Goal: Task Accomplishment & Management: Use online tool/utility

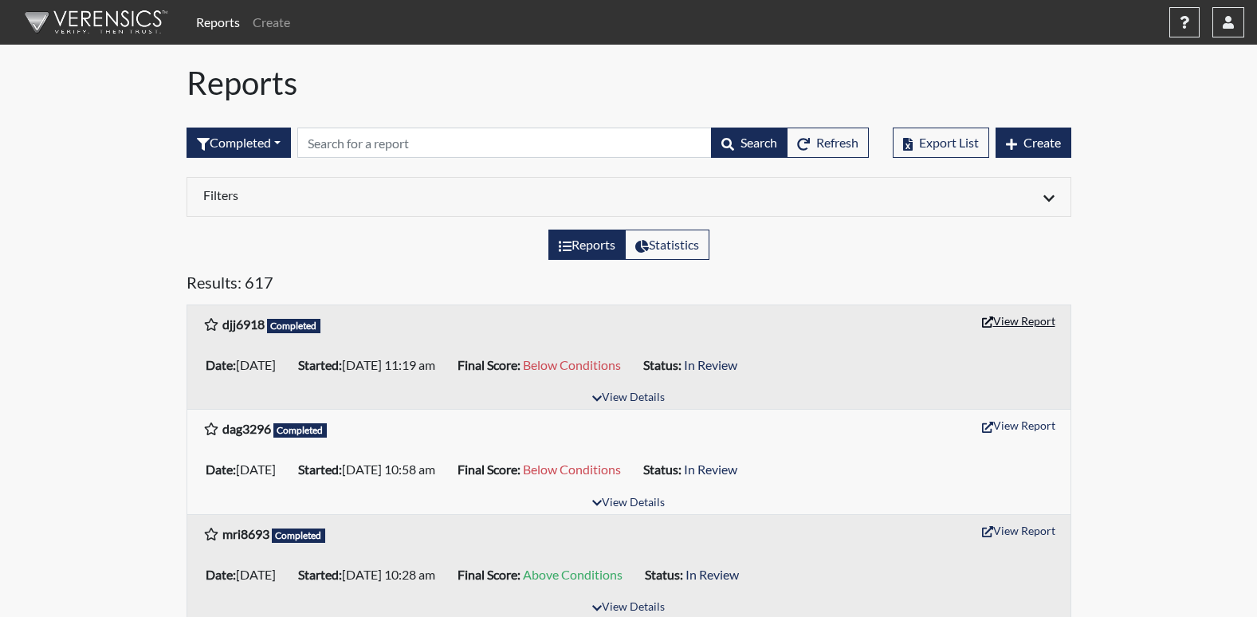
click at [1035, 317] on button "View Report" at bounding box center [1019, 320] width 88 height 25
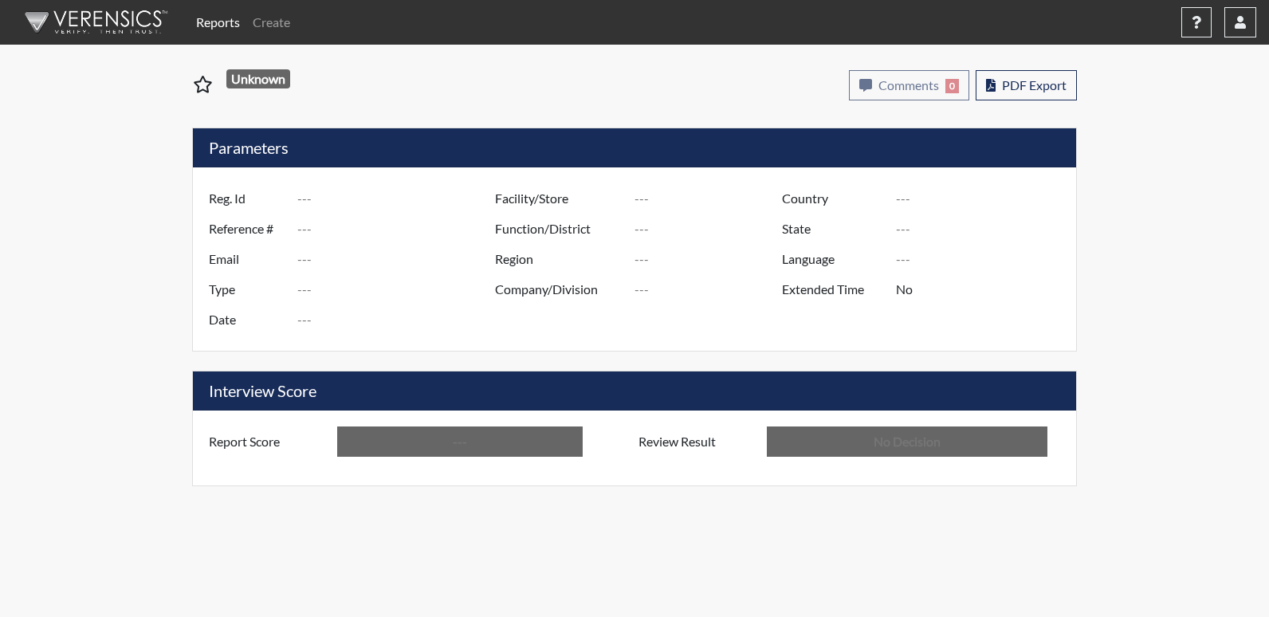
type input "djj6918"
type input "49257"
type input "---"
type input "Corrections Pre-Employment"
type input "[DATE]"
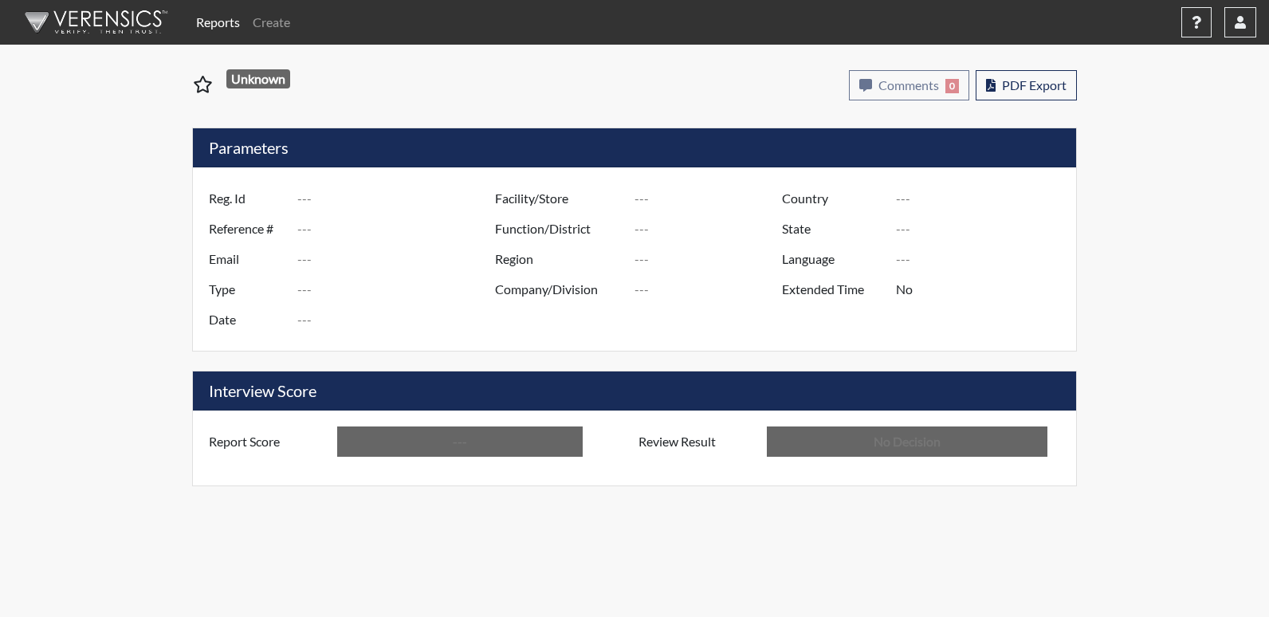
type input "[PERSON_NAME]"
type input "[GEOGRAPHIC_DATA]"
type input "[US_STATE]"
type input "English"
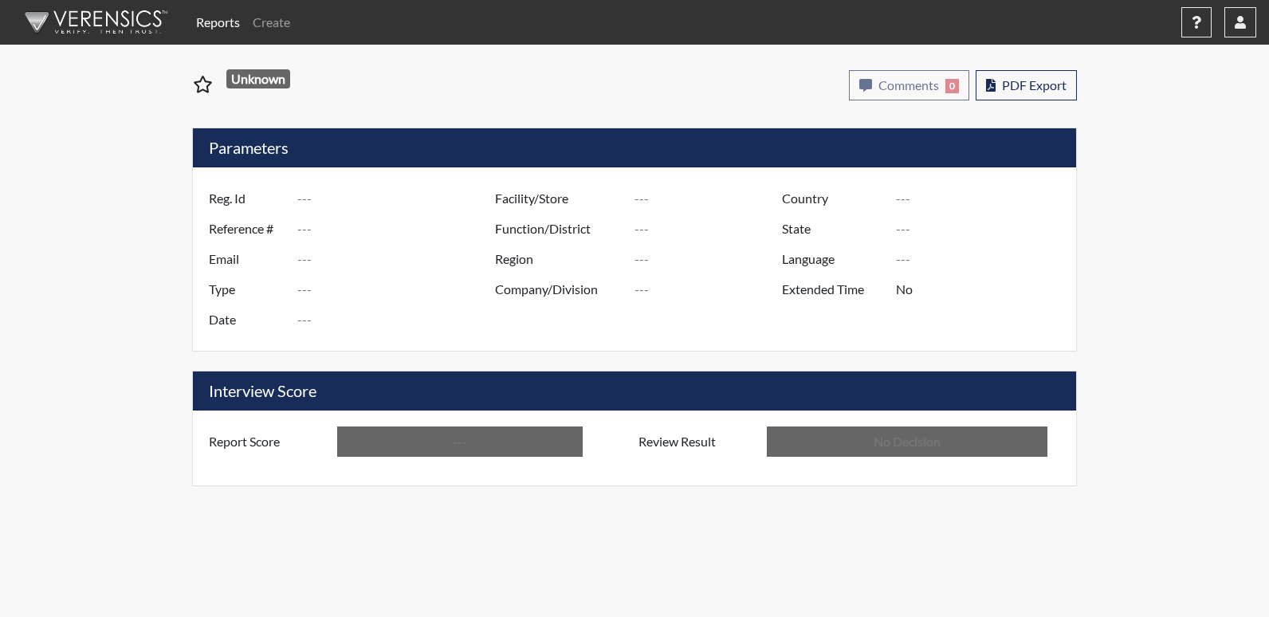
type input "Below Conditions"
type input "In Review"
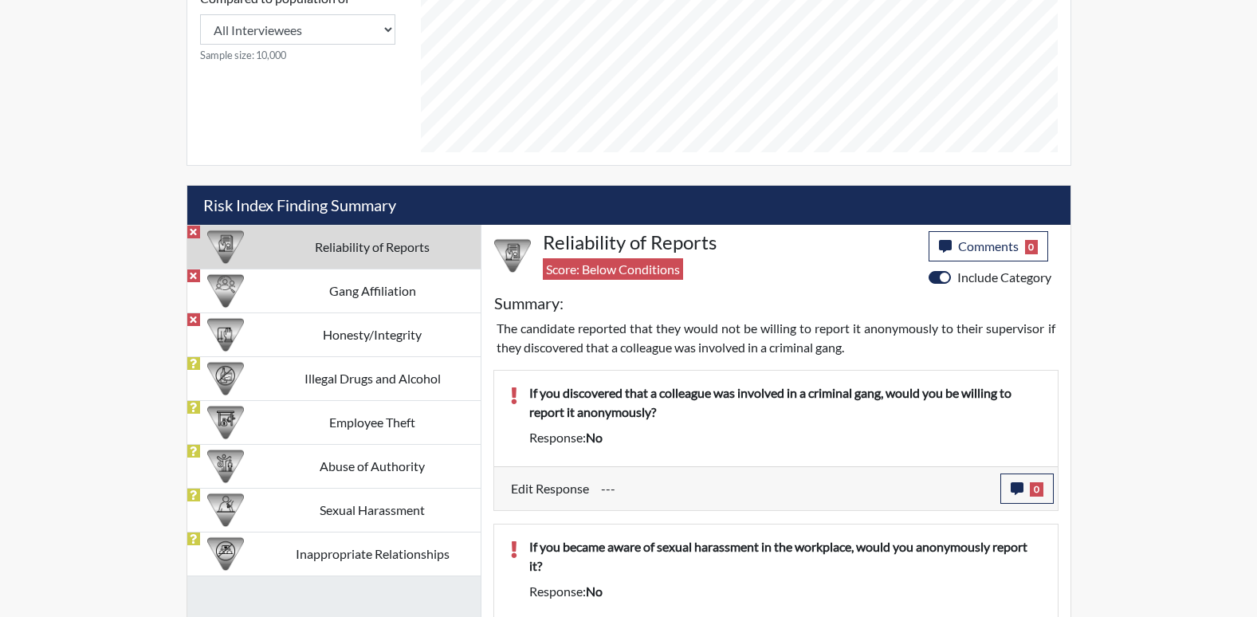
scroll to position [877, 0]
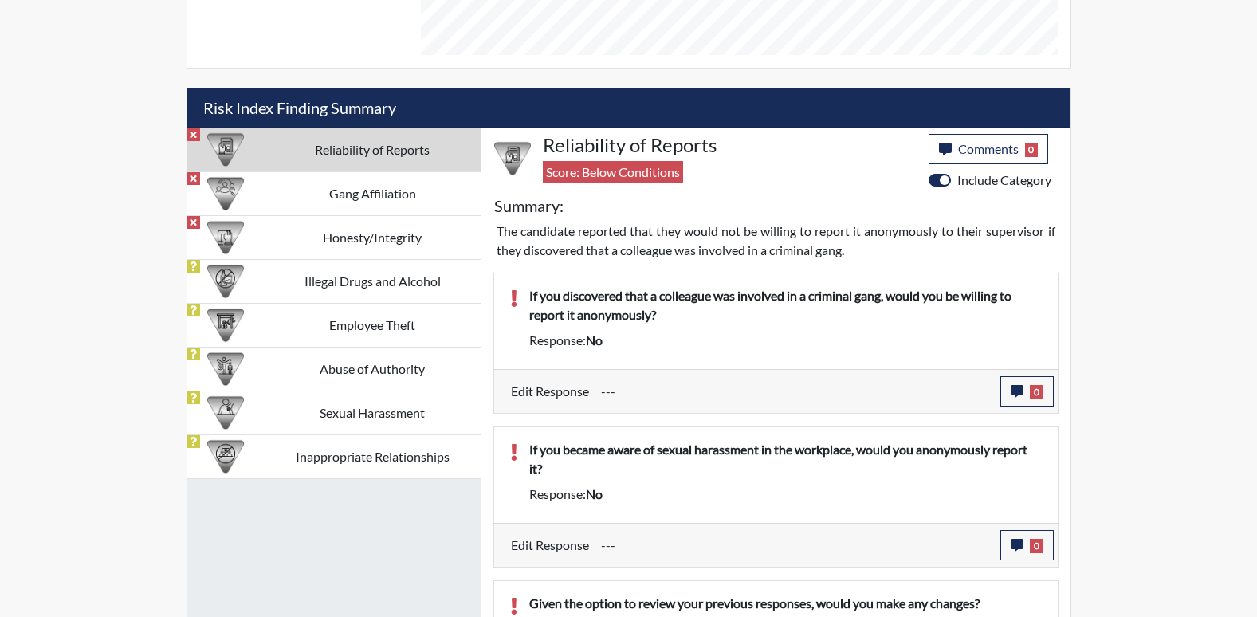
click at [412, 155] on td "Reliability of Reports" at bounding box center [373, 149] width 216 height 44
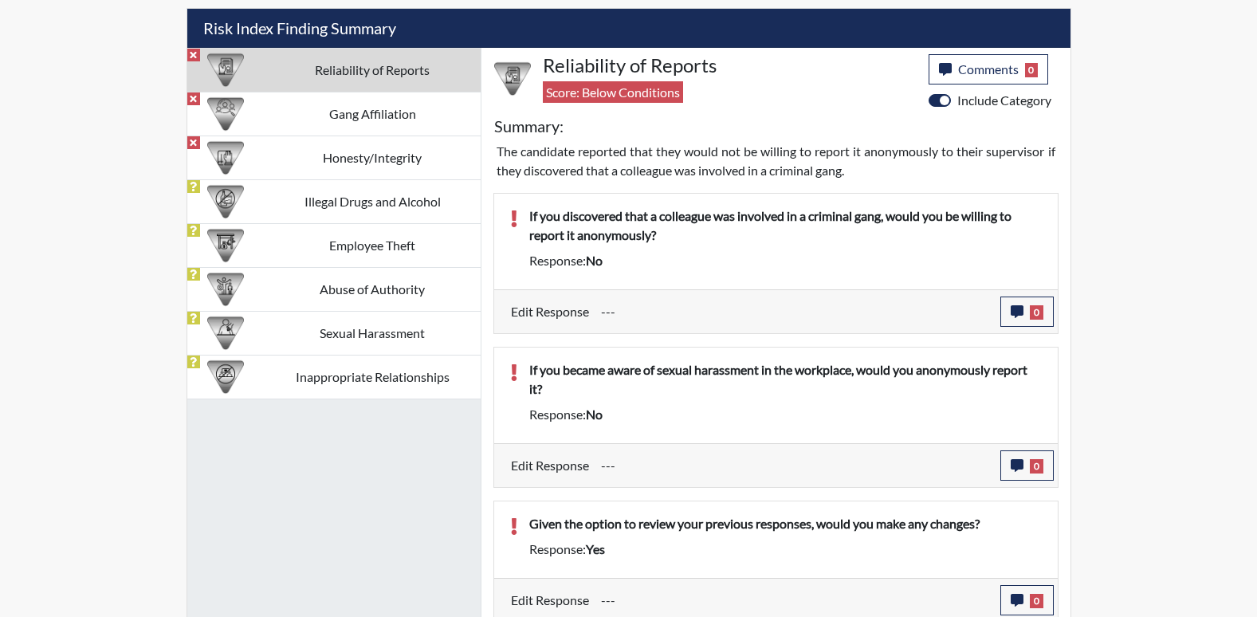
scroll to position [1036, 0]
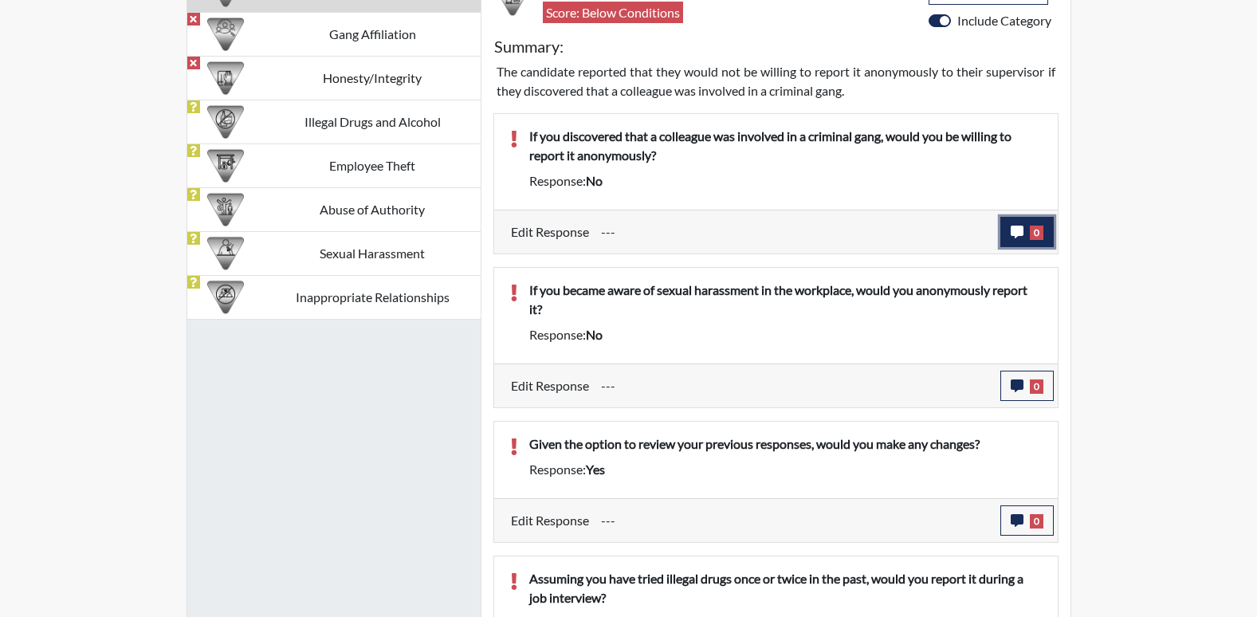
click at [1014, 236] on icon "button" at bounding box center [1016, 232] width 13 height 13
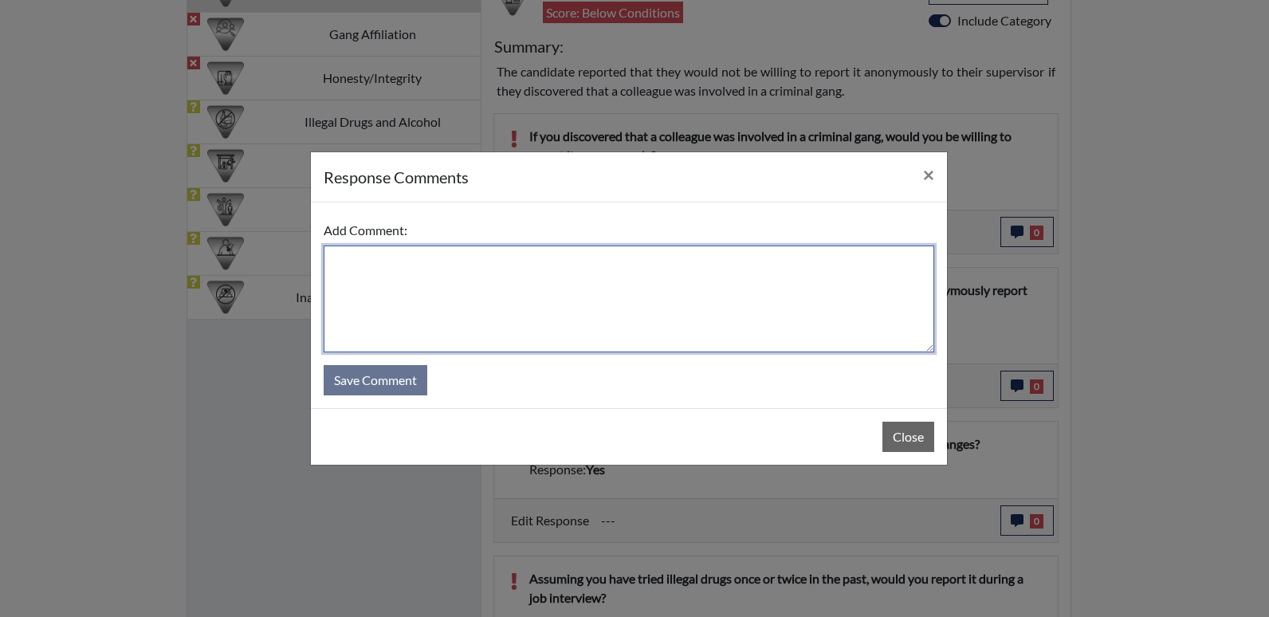
click at [381, 296] on textarea at bounding box center [629, 298] width 610 height 107
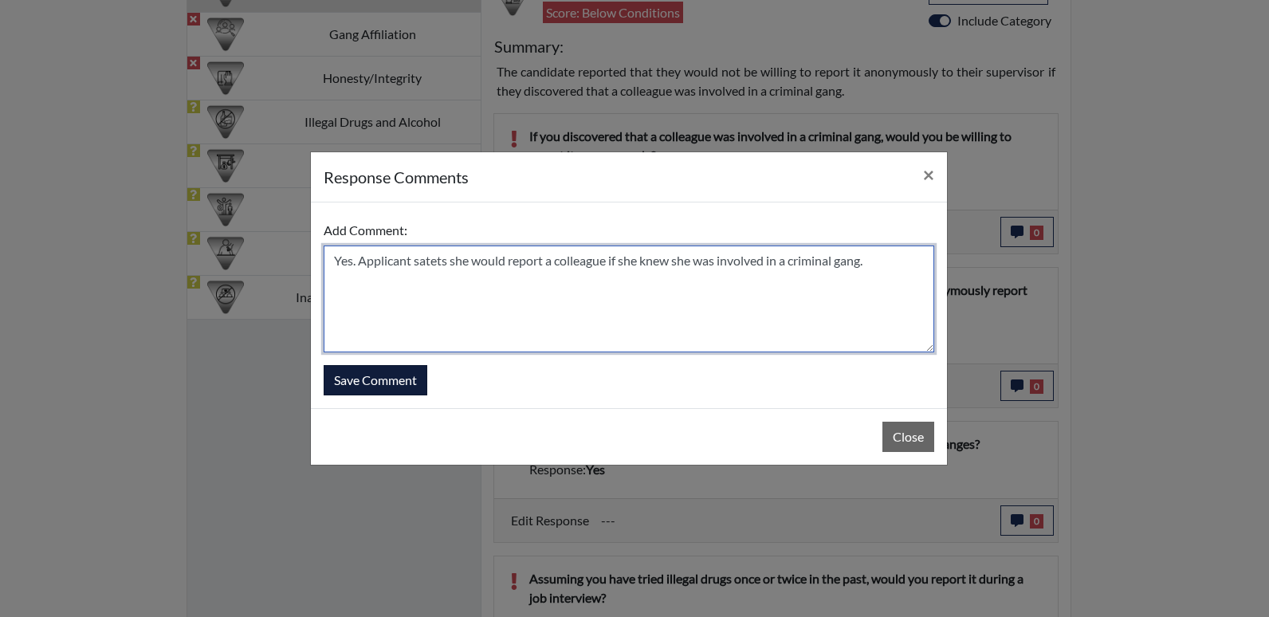
type textarea "Yes. Applicant satets she would report a colleague if she knew she was involved…"
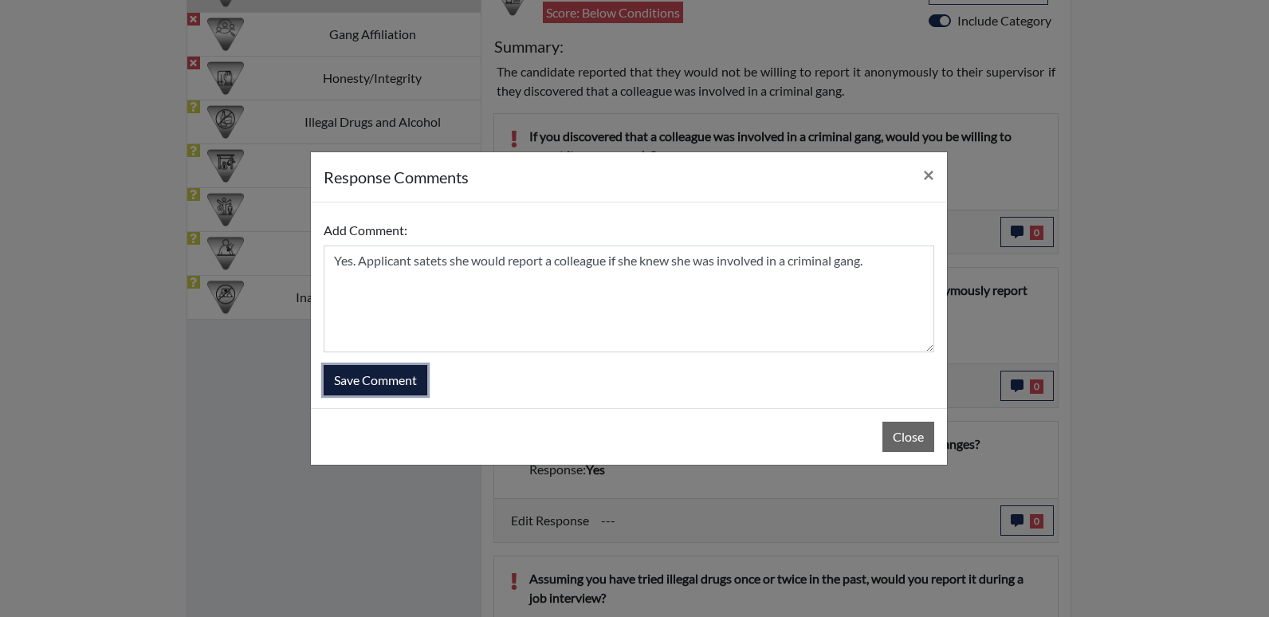
click at [340, 385] on button "Save Comment" at bounding box center [376, 380] width 104 height 30
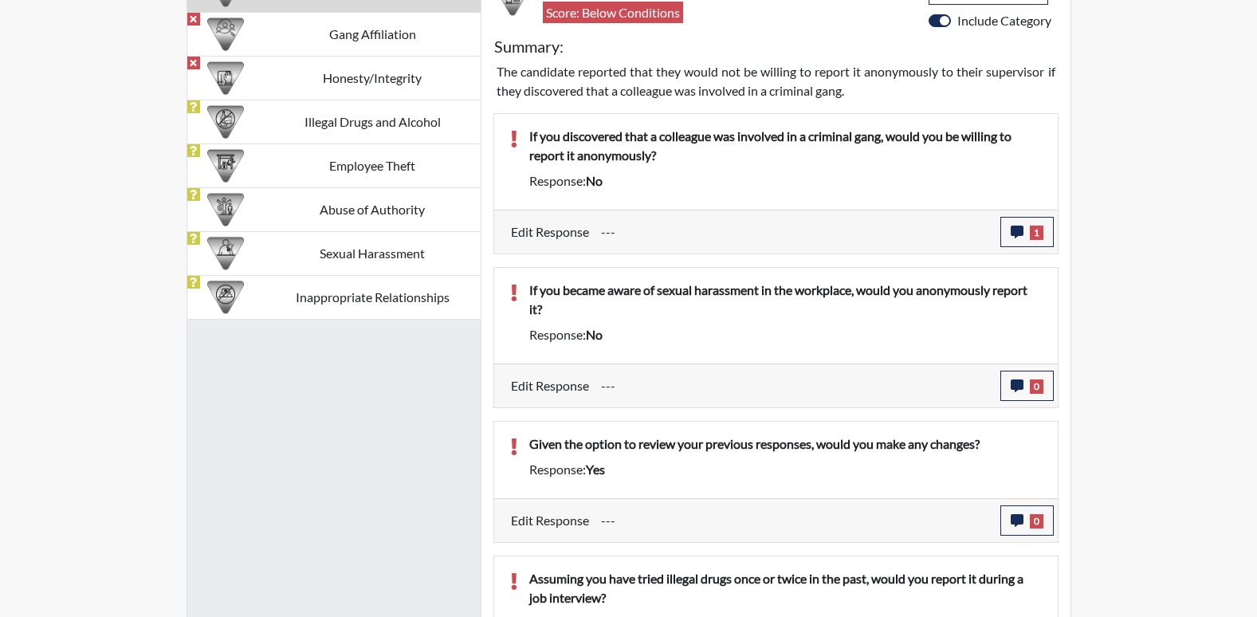
scroll to position [265, 662]
click at [1038, 385] on span "0" at bounding box center [1037, 386] width 14 height 14
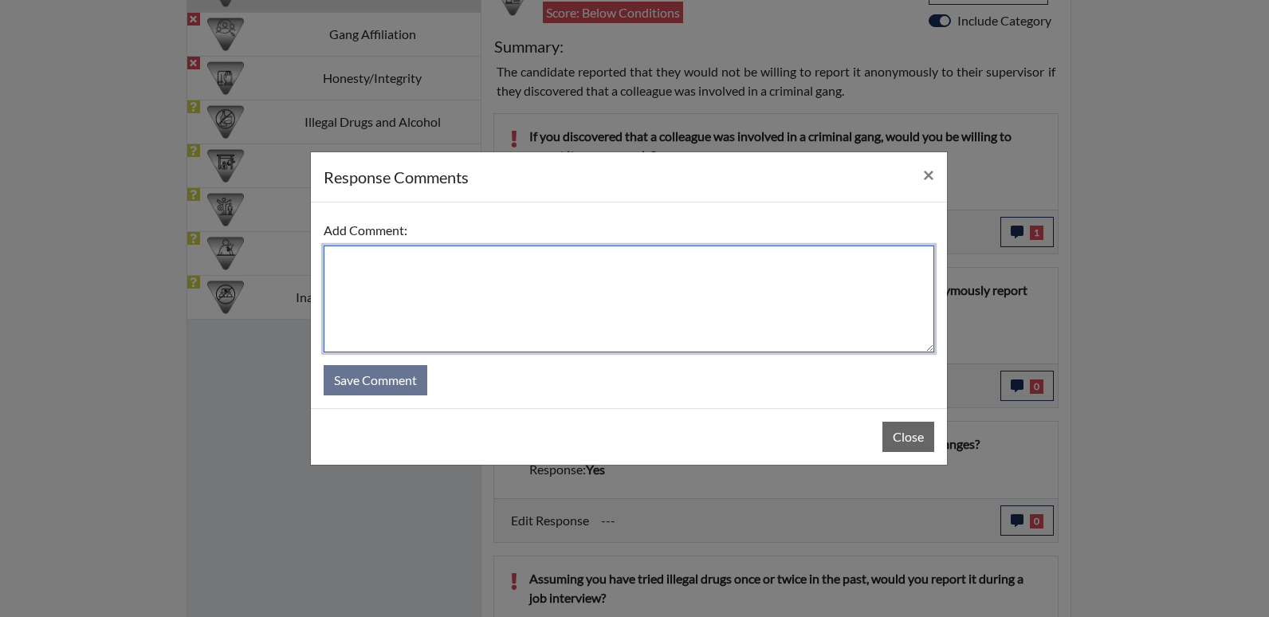
click at [645, 291] on textarea at bounding box center [629, 298] width 610 height 107
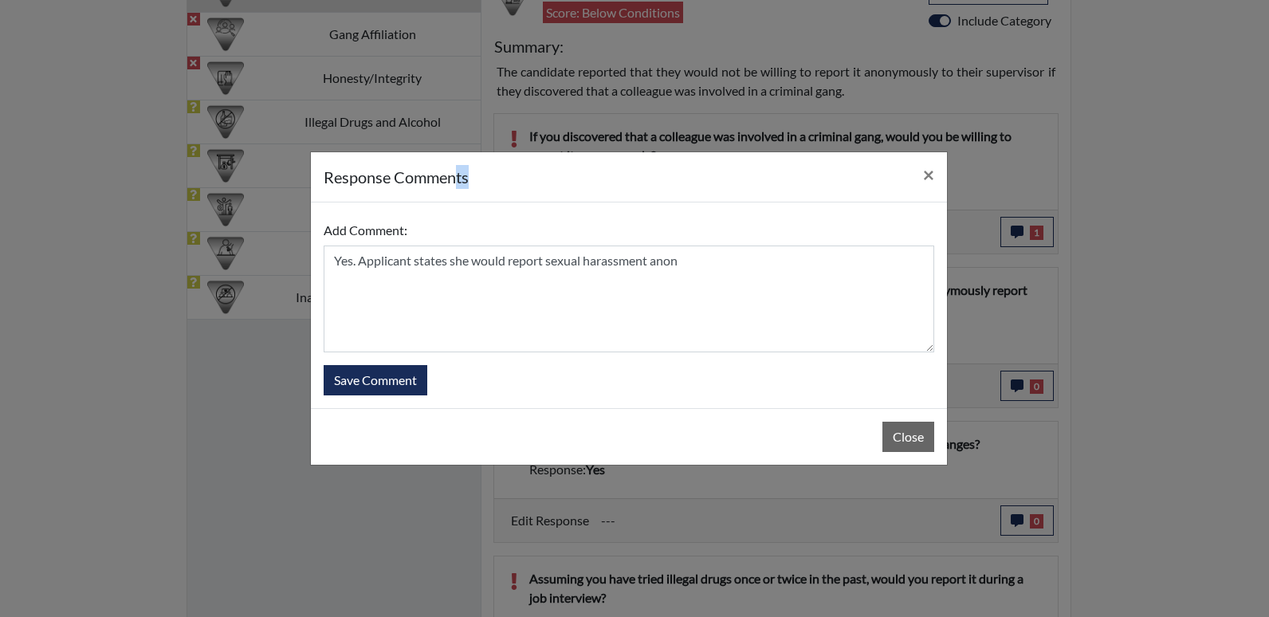
drag, startPoint x: 568, startPoint y: 185, endPoint x: 453, endPoint y: 190, distance: 114.8
click at [453, 190] on div "response Comments ×" at bounding box center [629, 177] width 636 height 50
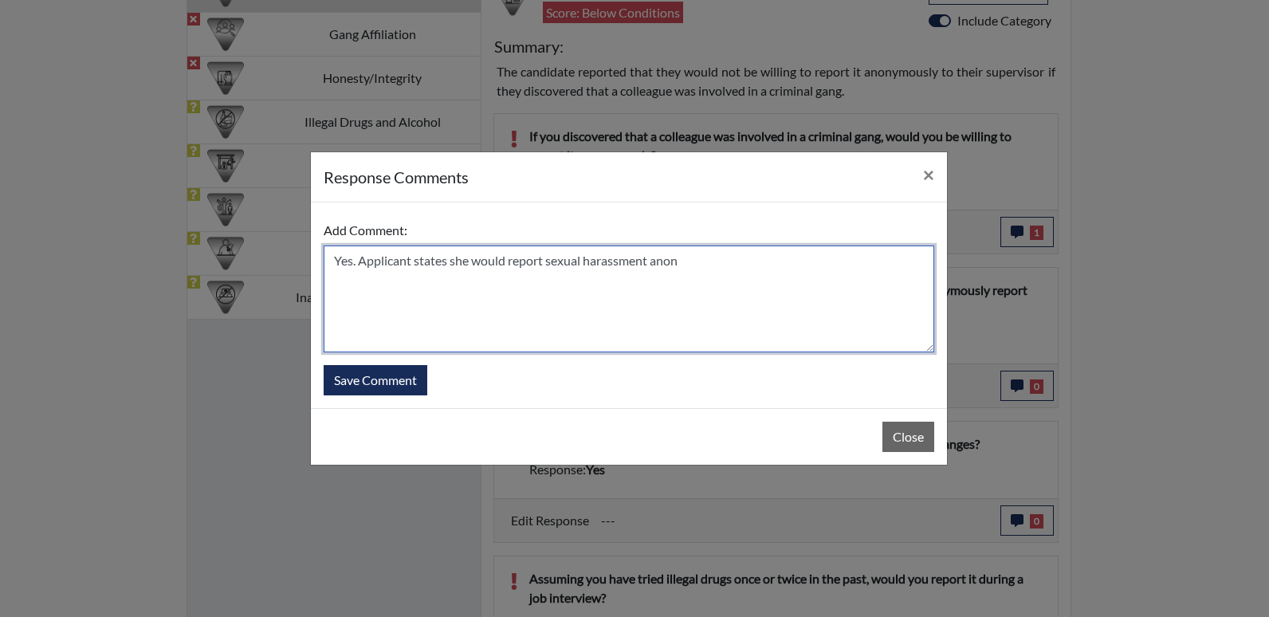
click at [688, 262] on textarea "Yes. Applicant states she would report sexual harassment anon" at bounding box center [629, 298] width 610 height 107
type textarea "Yes. Applicant states she would report sexual harassment anonymously"
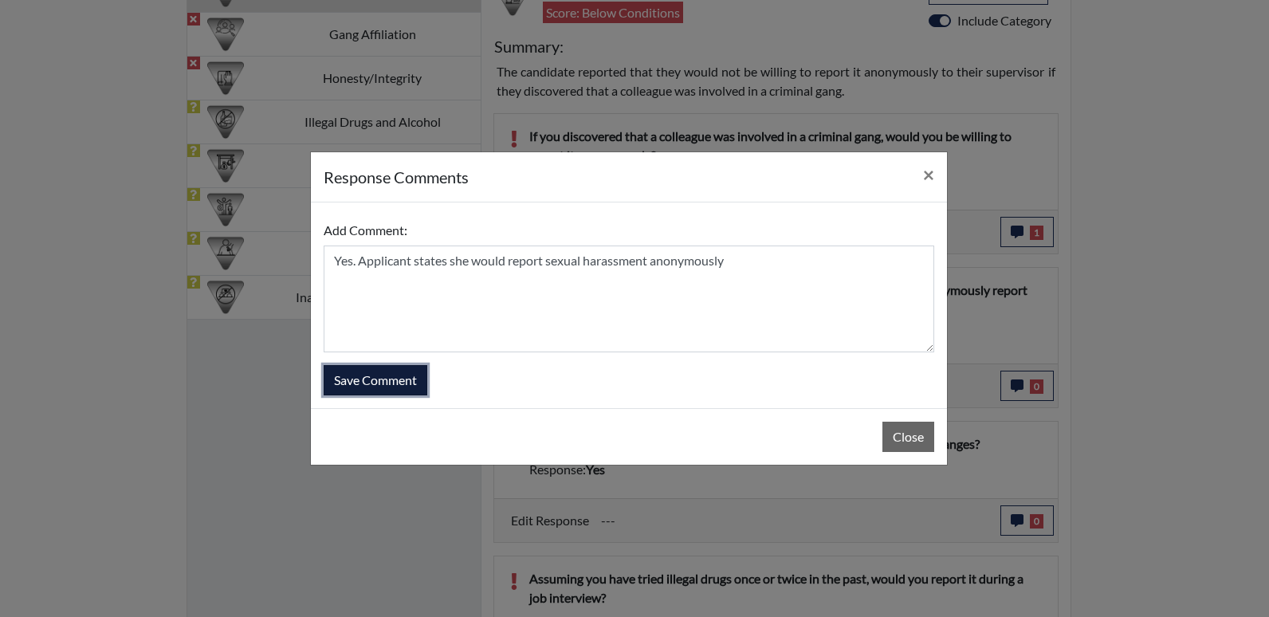
click at [399, 378] on button "Save Comment" at bounding box center [376, 380] width 104 height 30
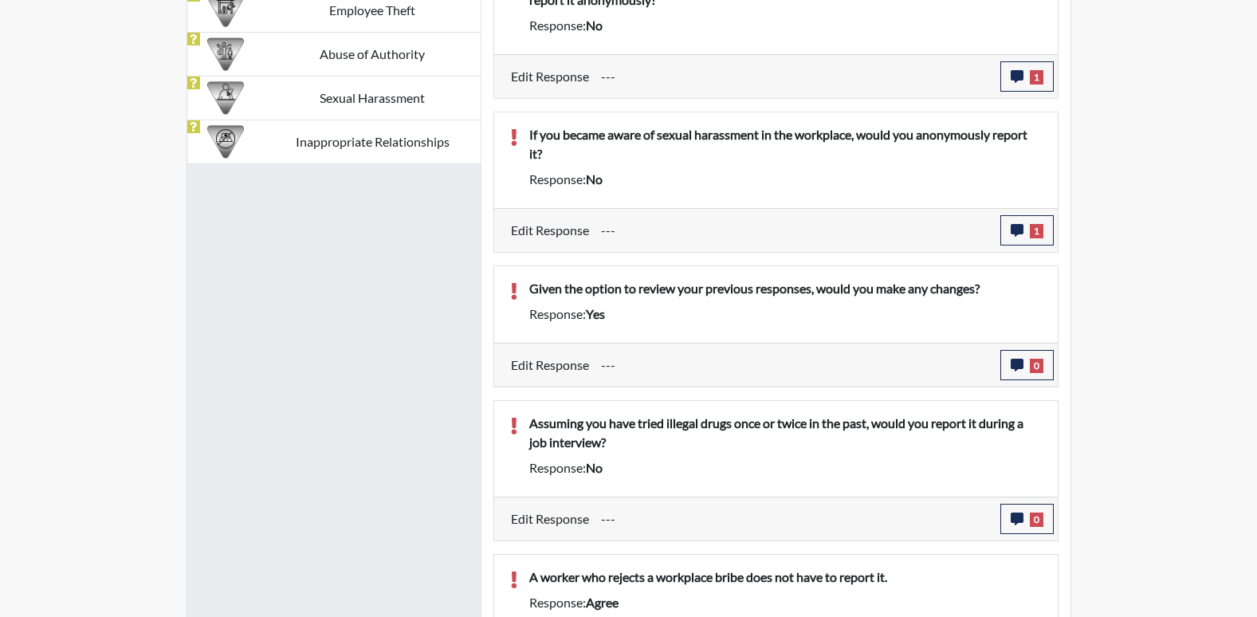
scroll to position [1195, 0]
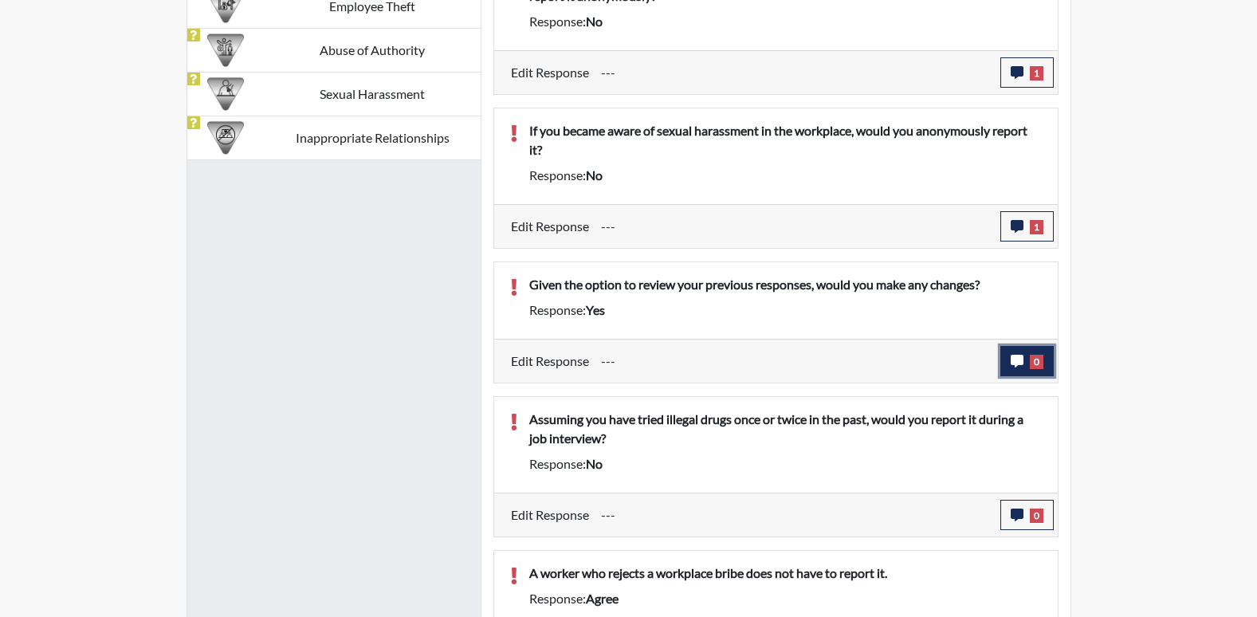
click at [1014, 363] on icon "button" at bounding box center [1016, 361] width 13 height 13
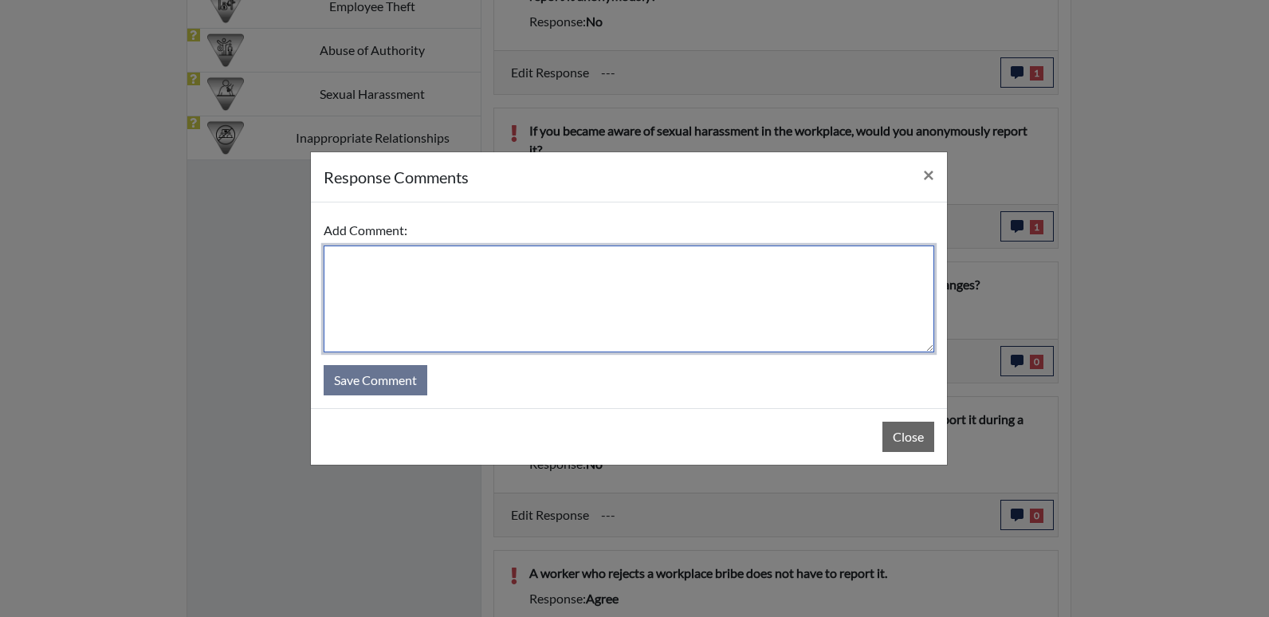
click at [459, 277] on textarea at bounding box center [629, 298] width 610 height 107
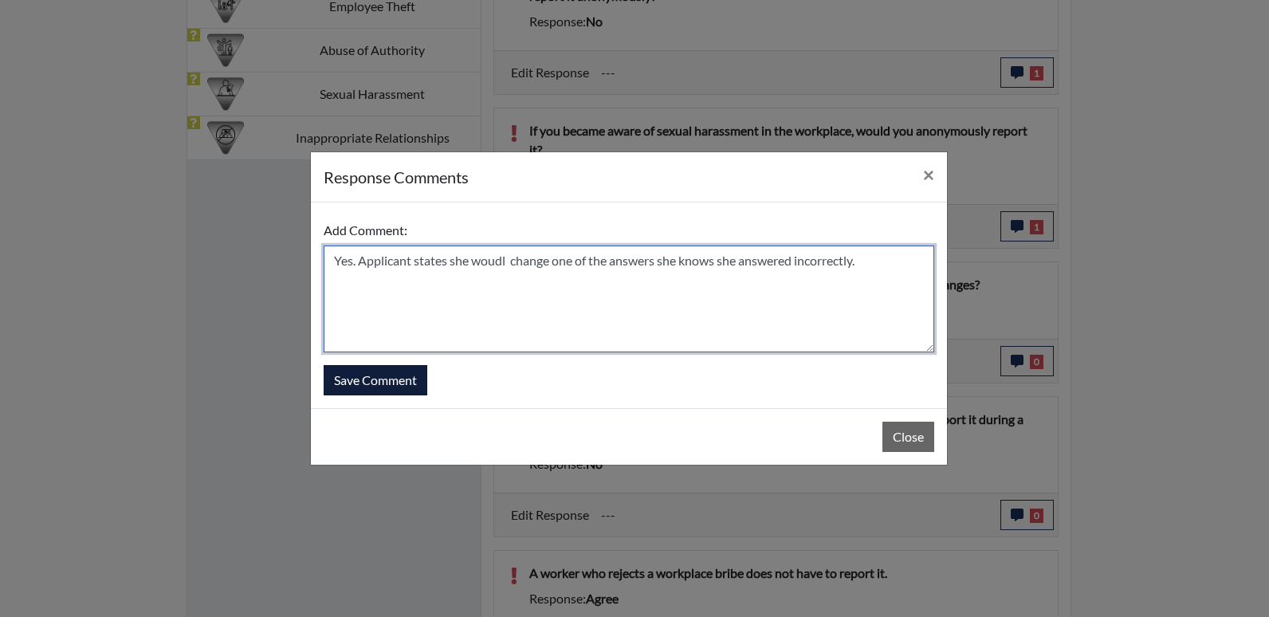
type textarea "Yes. Applicant states she woudl change one of the answers she knows she answere…"
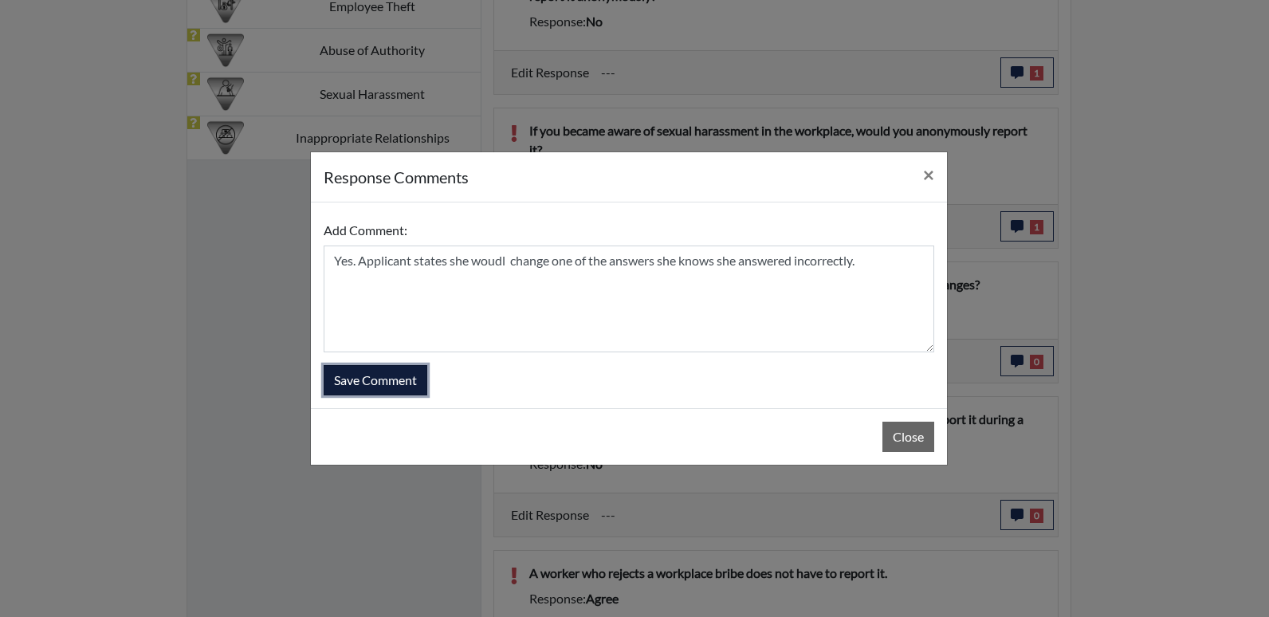
click at [354, 394] on button "Save Comment" at bounding box center [376, 380] width 104 height 30
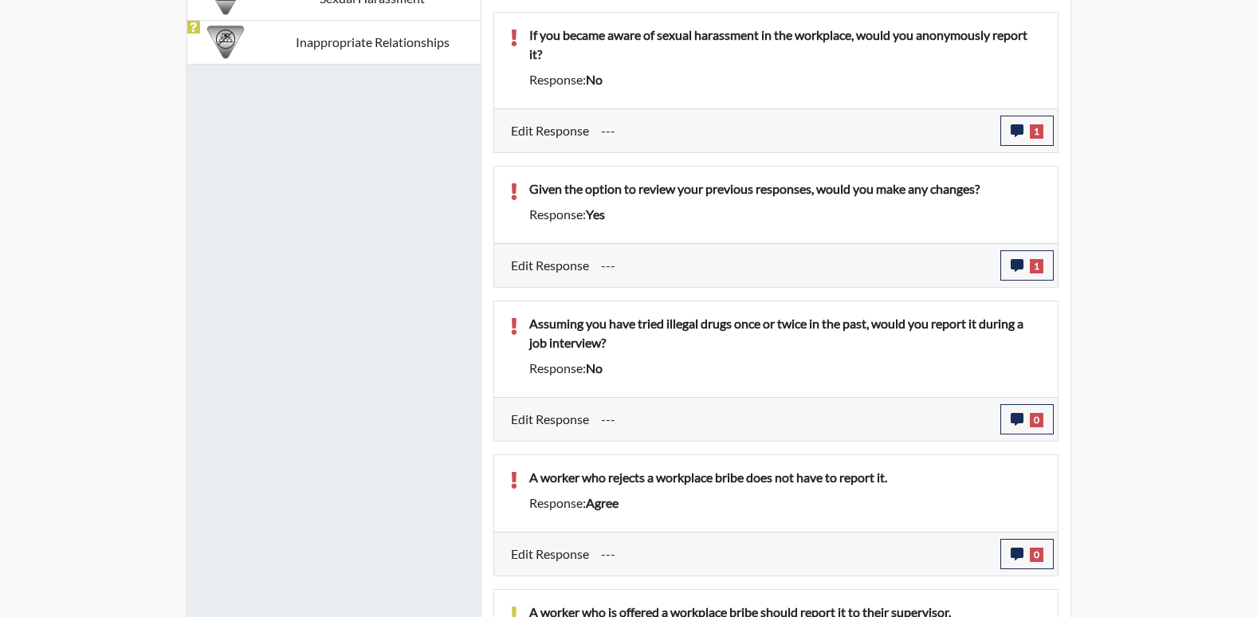
scroll to position [1419, 0]
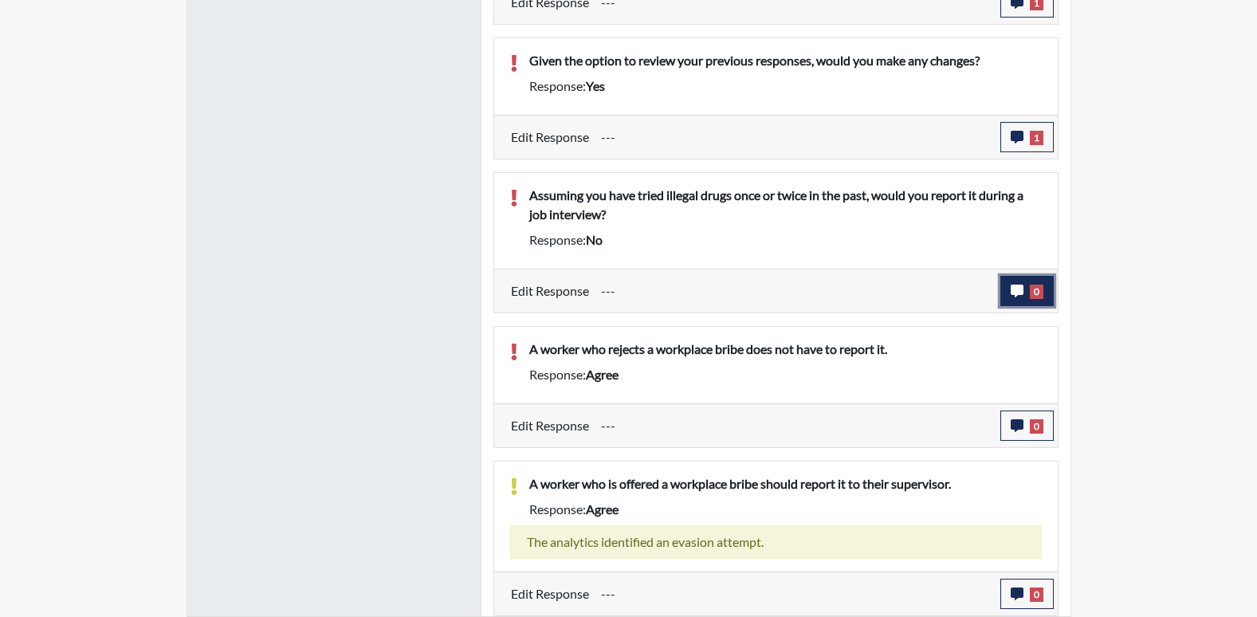
click at [1030, 290] on span "0" at bounding box center [1037, 291] width 14 height 14
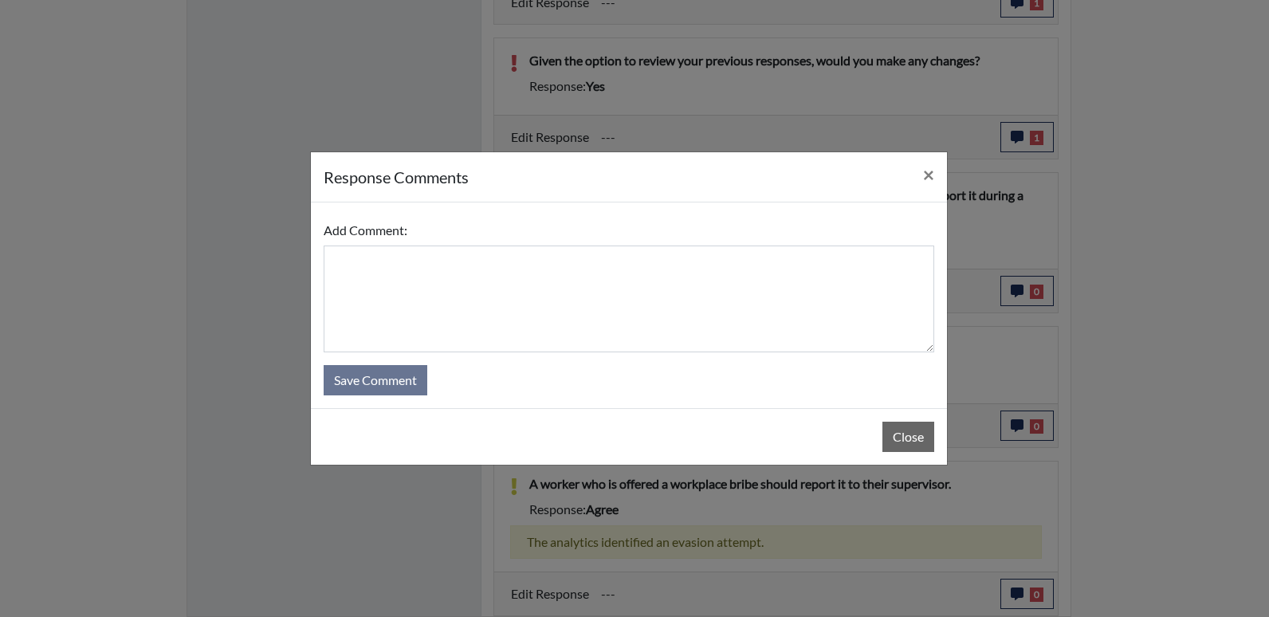
click at [277, 311] on div "response Comments × Add Comment: Save Comment Close" at bounding box center [634, 308] width 1269 height 617
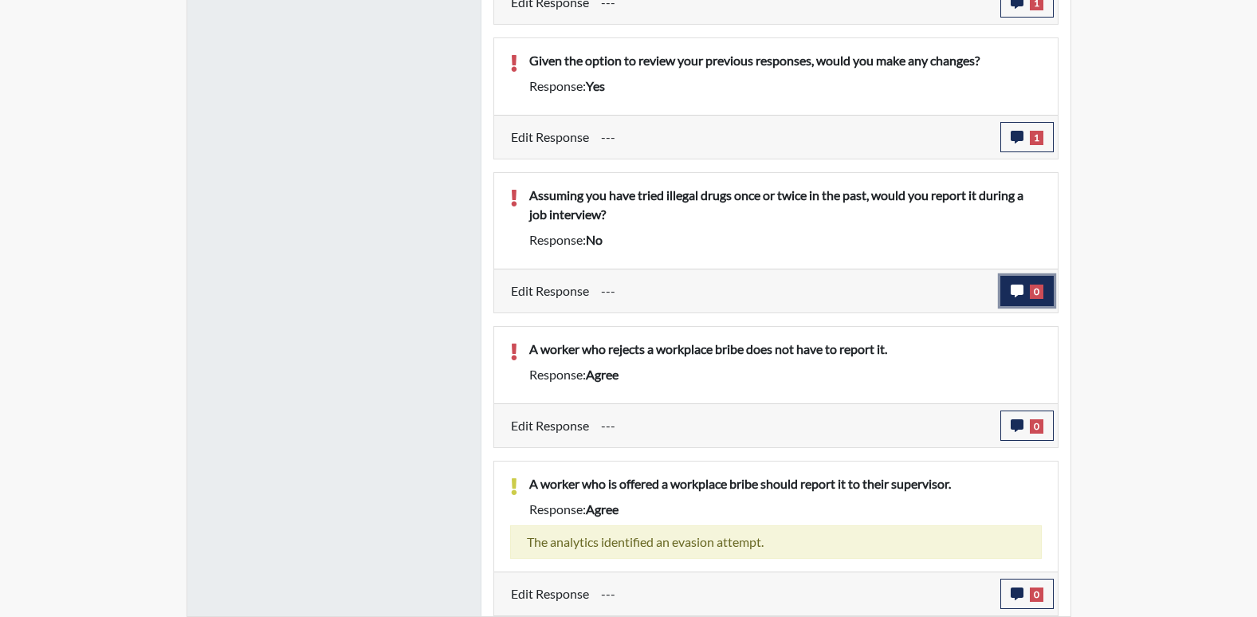
click at [1022, 290] on icon "button" at bounding box center [1016, 290] width 13 height 13
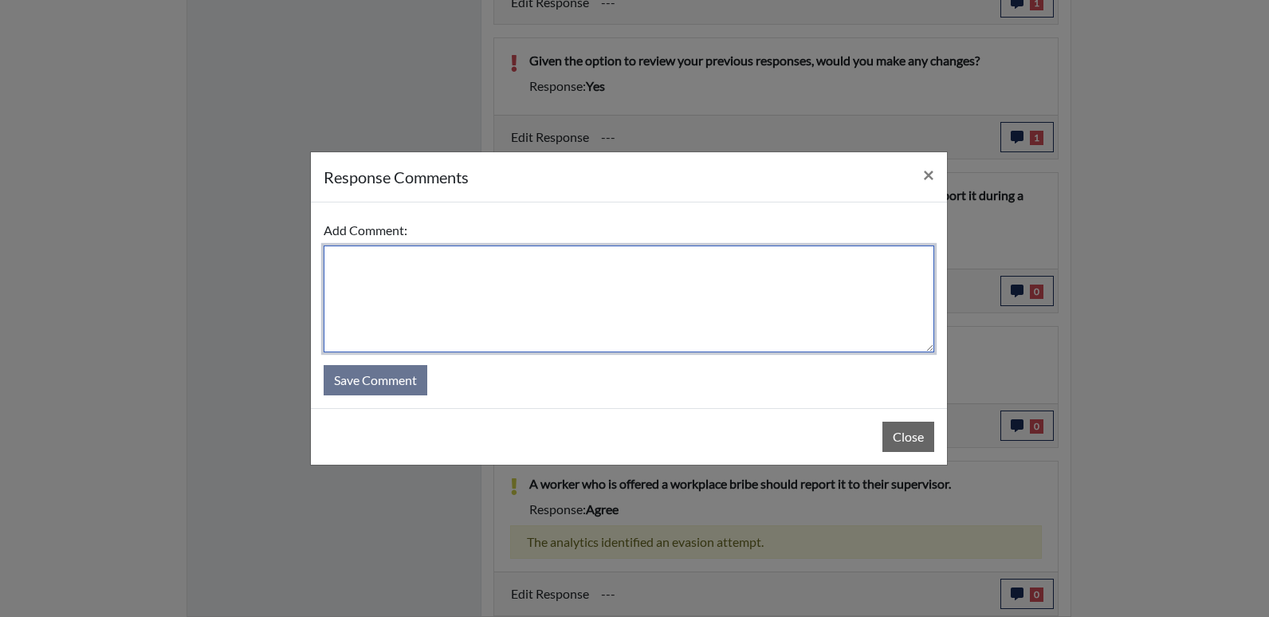
click at [536, 289] on textarea at bounding box center [629, 298] width 610 height 107
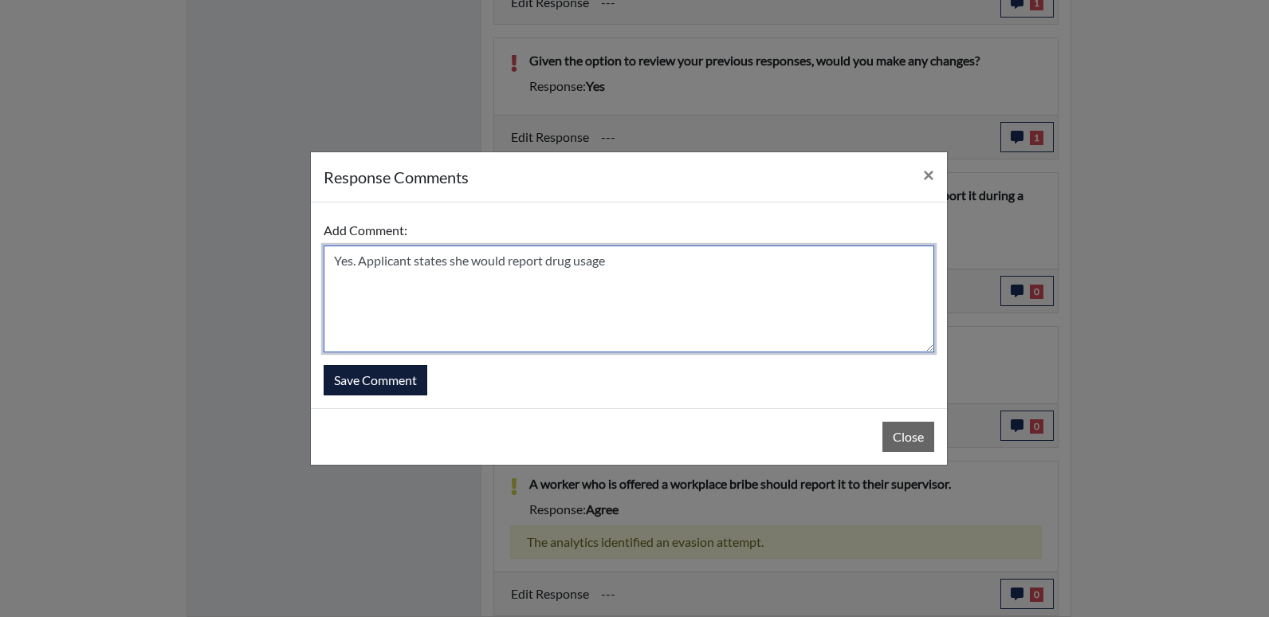
type textarea "Yes. Applicant states she would report drug usage"
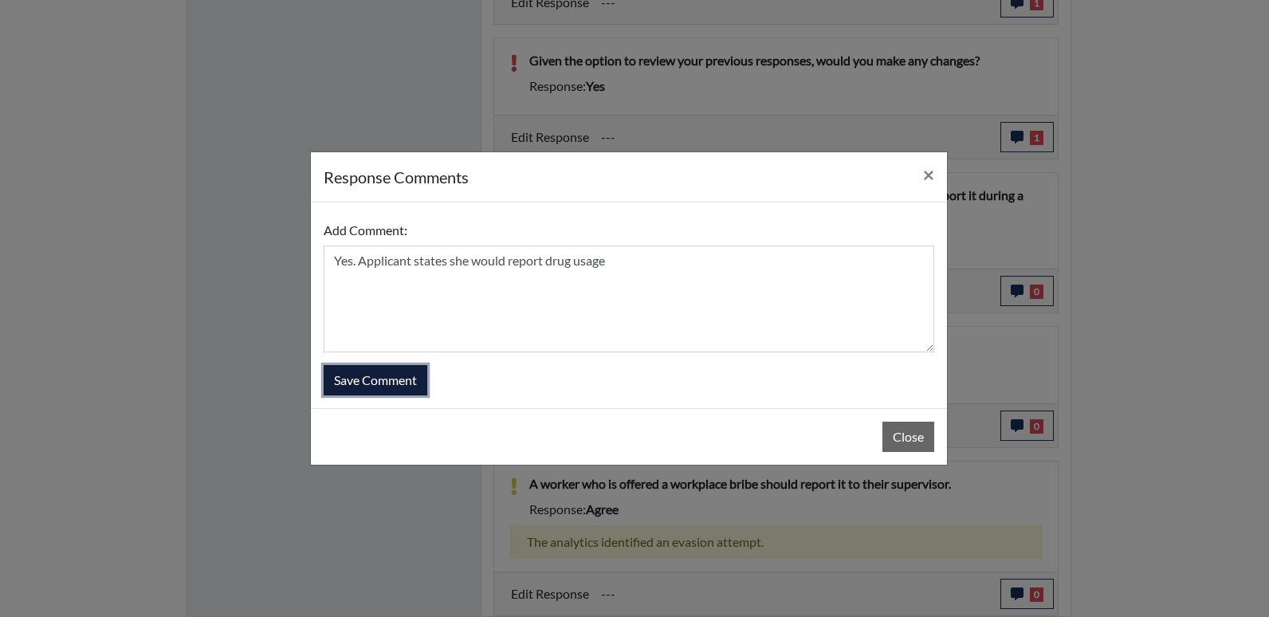
click at [398, 389] on button "Save Comment" at bounding box center [376, 380] width 104 height 30
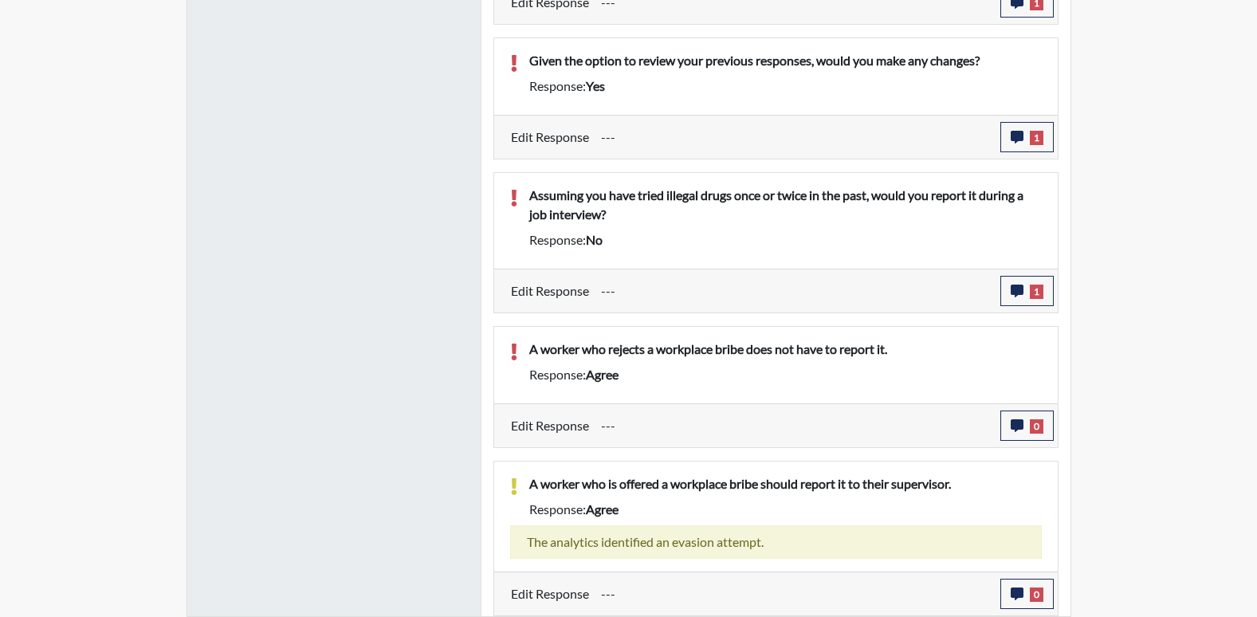
scroll to position [265, 662]
click at [1030, 431] on span "0" at bounding box center [1037, 426] width 14 height 14
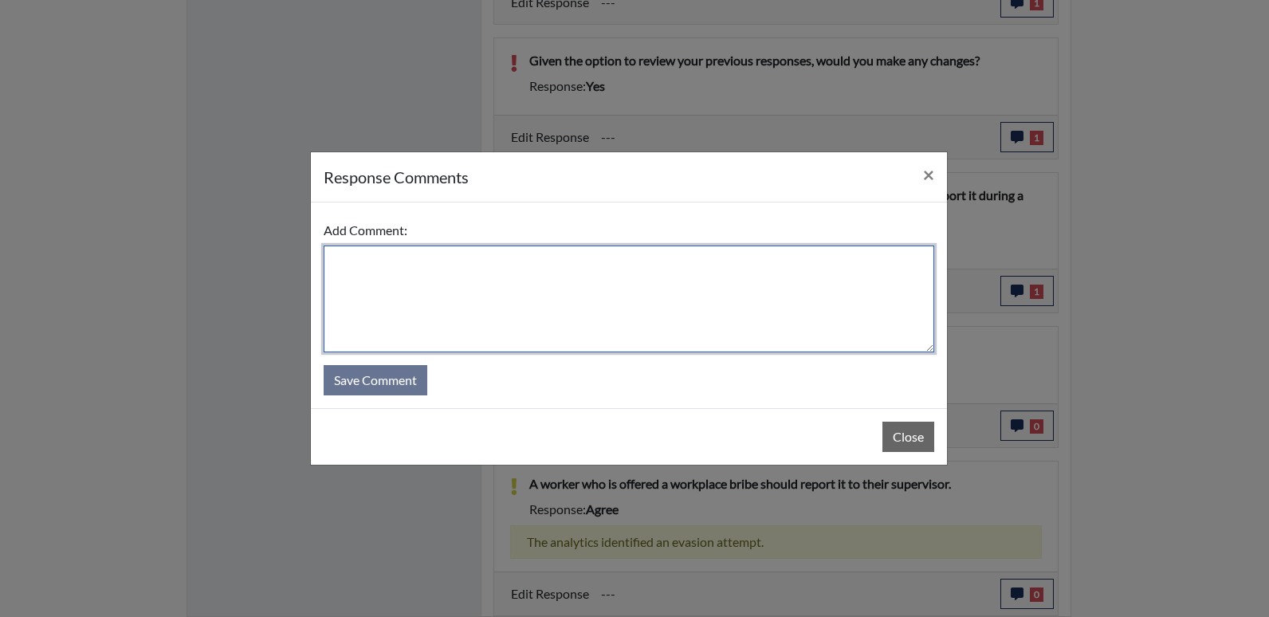
click at [516, 308] on textarea at bounding box center [629, 298] width 610 height 107
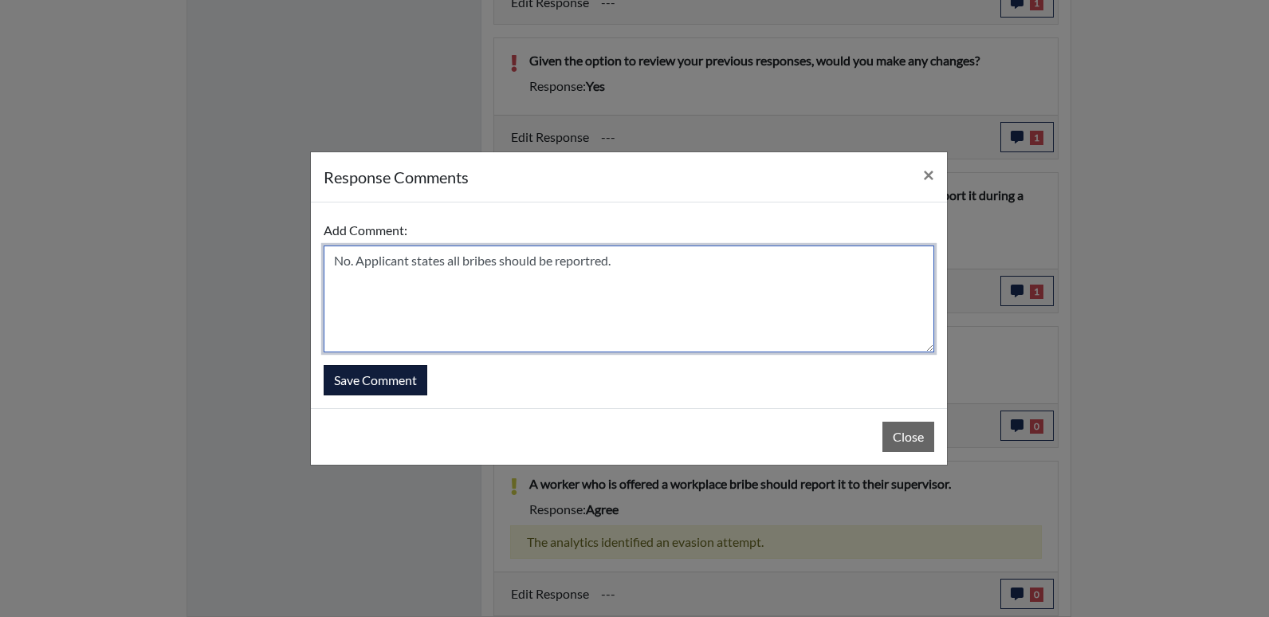
type textarea "No. Applicant states all bribes should be reportred."
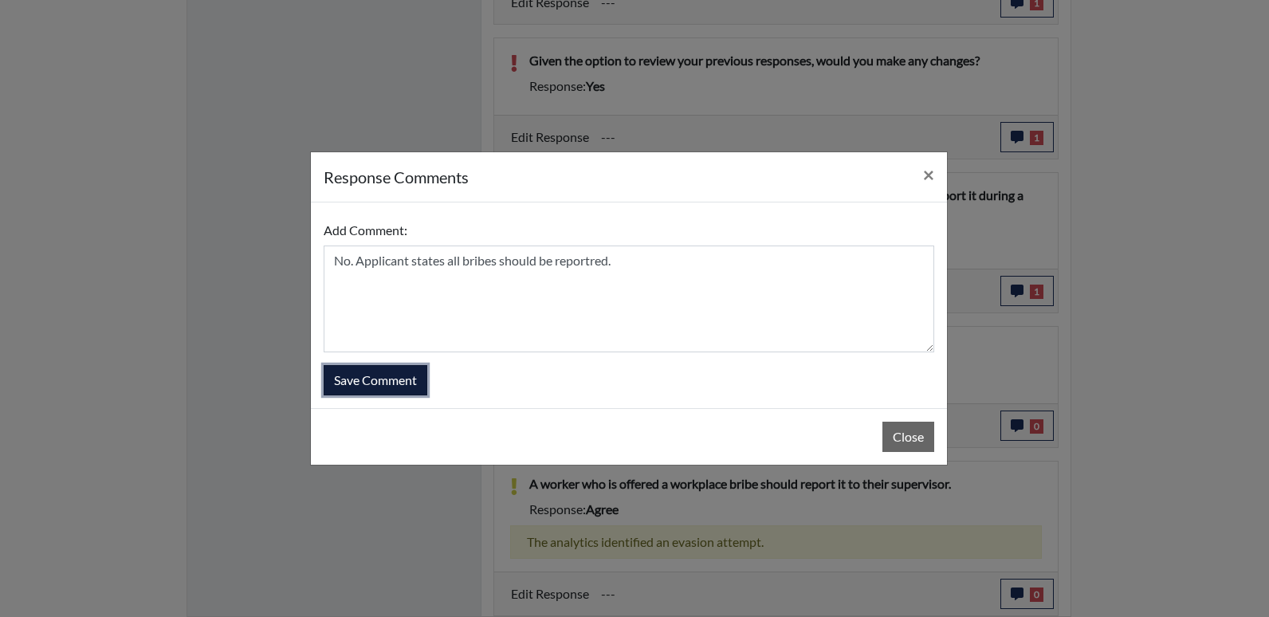
click at [369, 374] on button "Save Comment" at bounding box center [376, 380] width 104 height 30
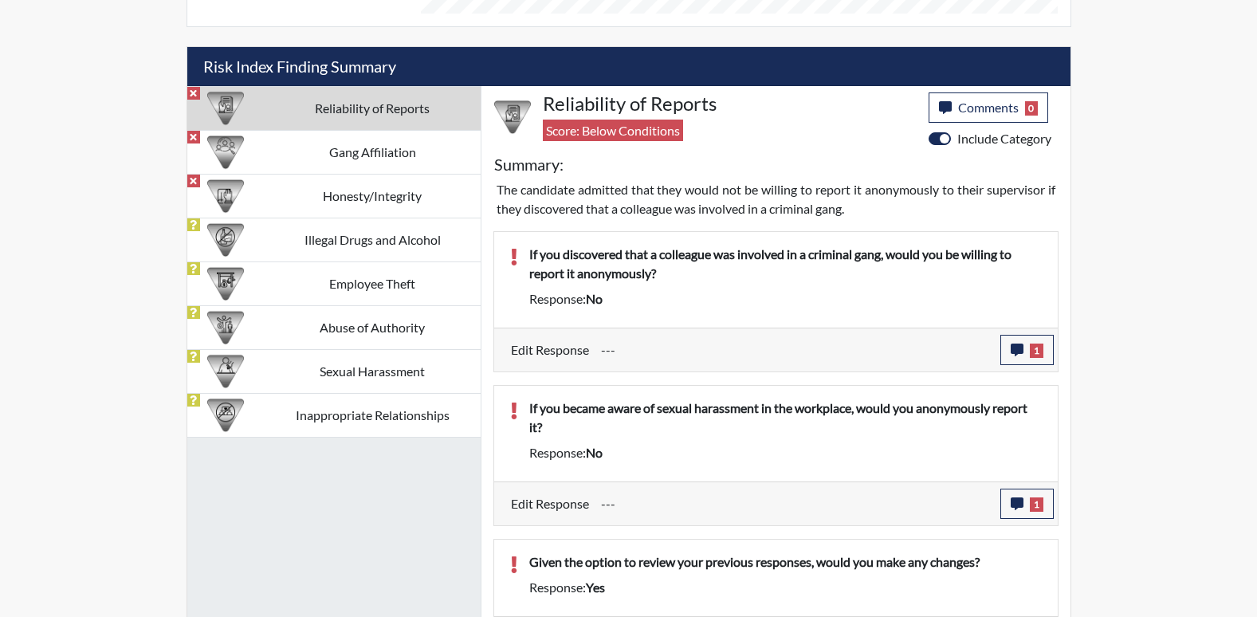
scroll to position [861, 0]
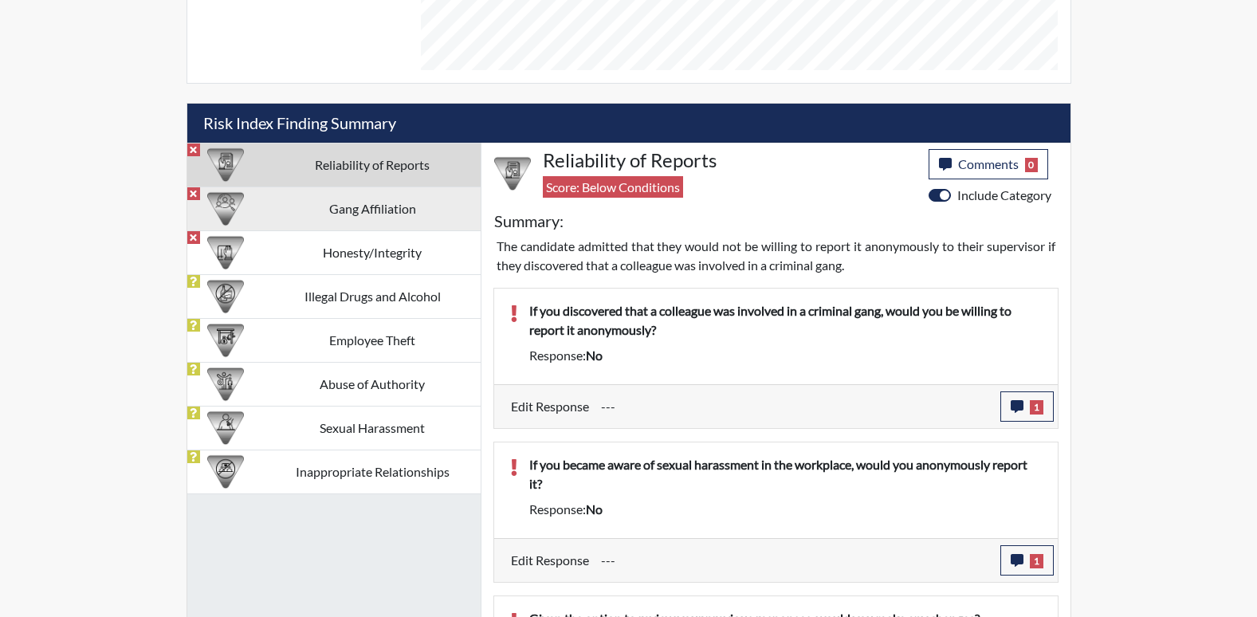
click at [397, 200] on td "Gang Affiliation" at bounding box center [373, 208] width 216 height 44
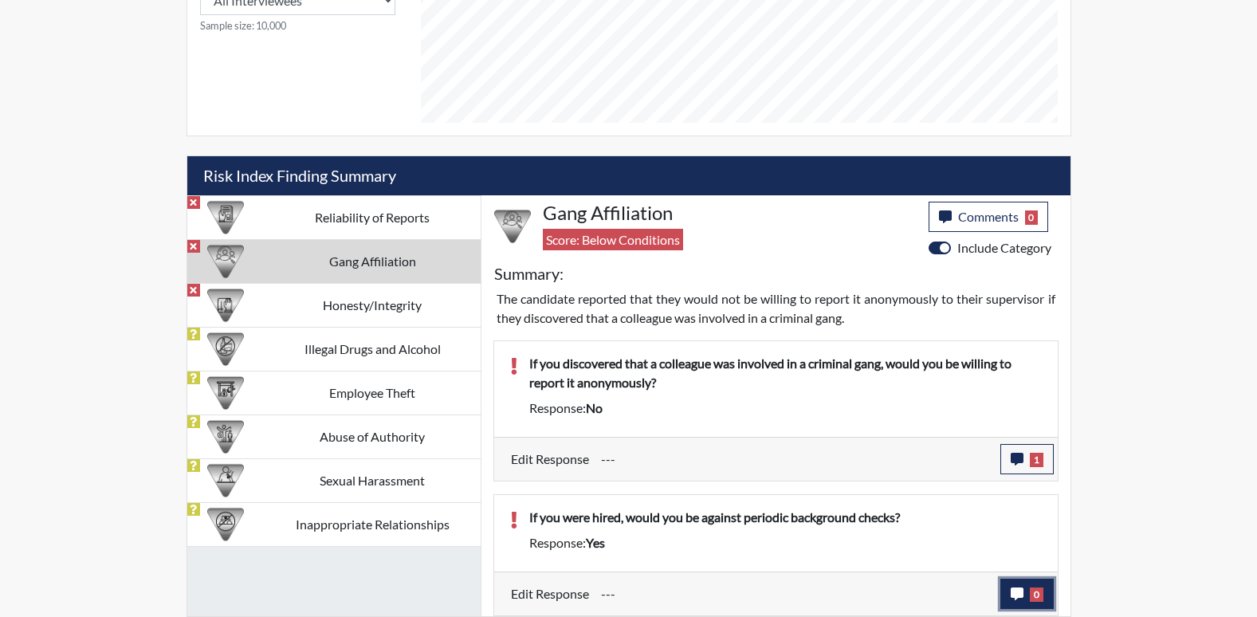
click at [1028, 597] on button "0" at bounding box center [1026, 594] width 53 height 30
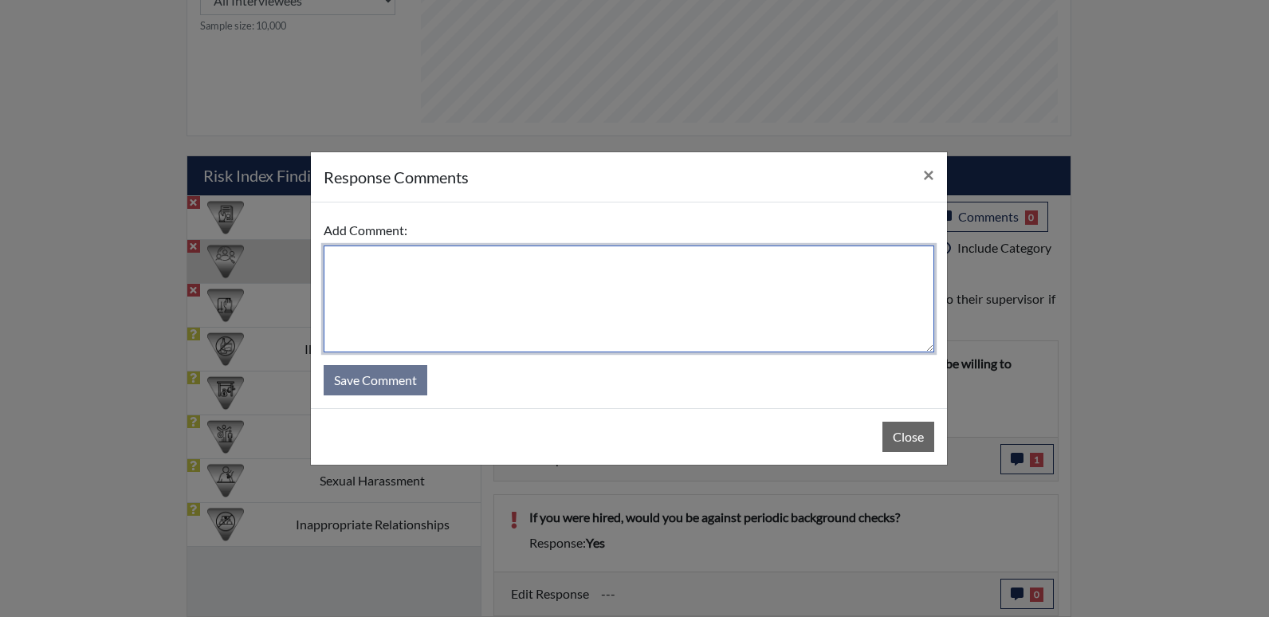
click at [632, 325] on textarea at bounding box center [629, 298] width 610 height 107
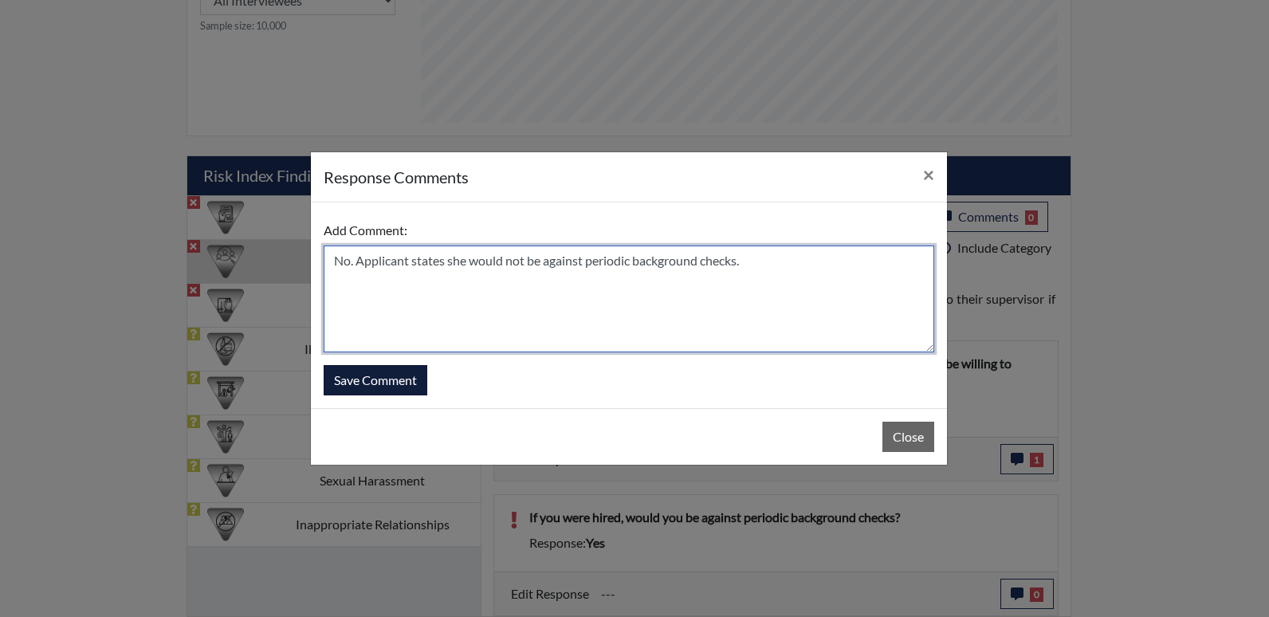
type textarea "No. Applicant states she would not be against periodic background checks."
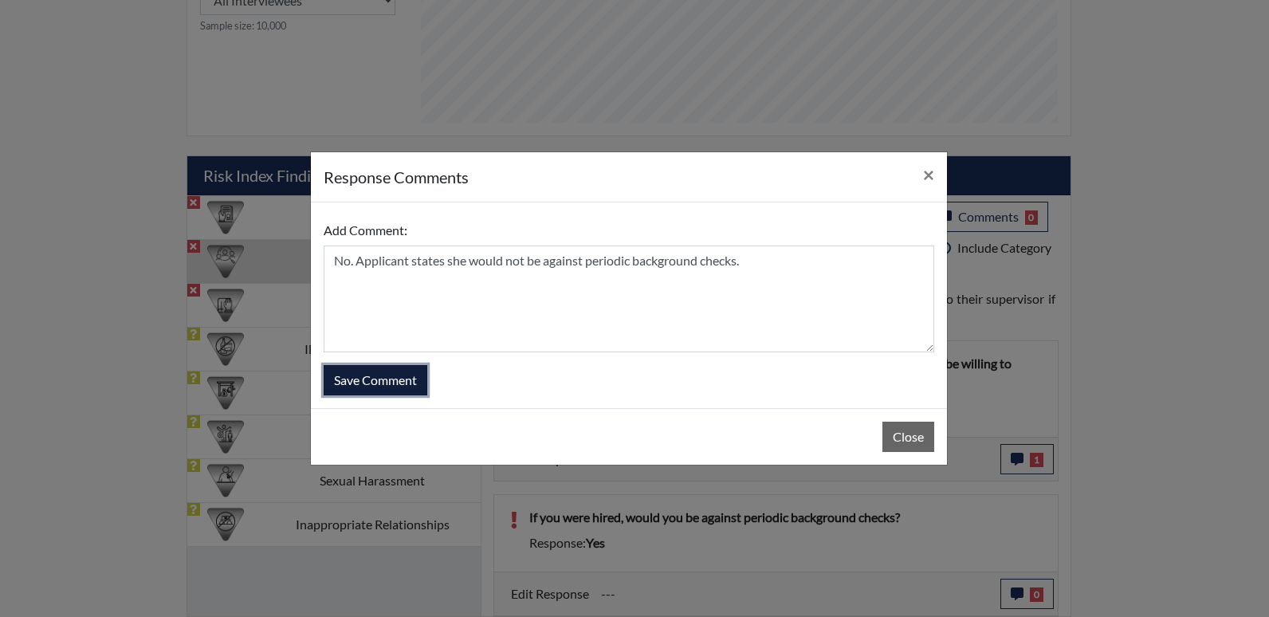
click at [394, 379] on button "Save Comment" at bounding box center [376, 380] width 104 height 30
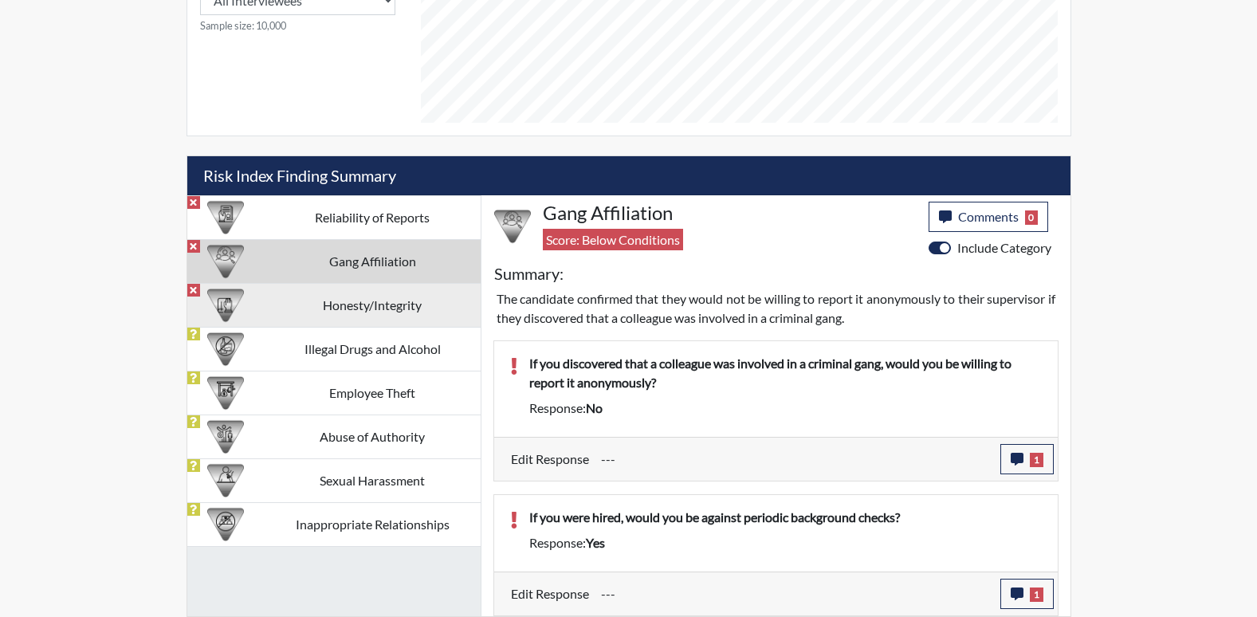
scroll to position [265, 662]
click at [398, 313] on td "Honesty/Integrity" at bounding box center [373, 305] width 216 height 44
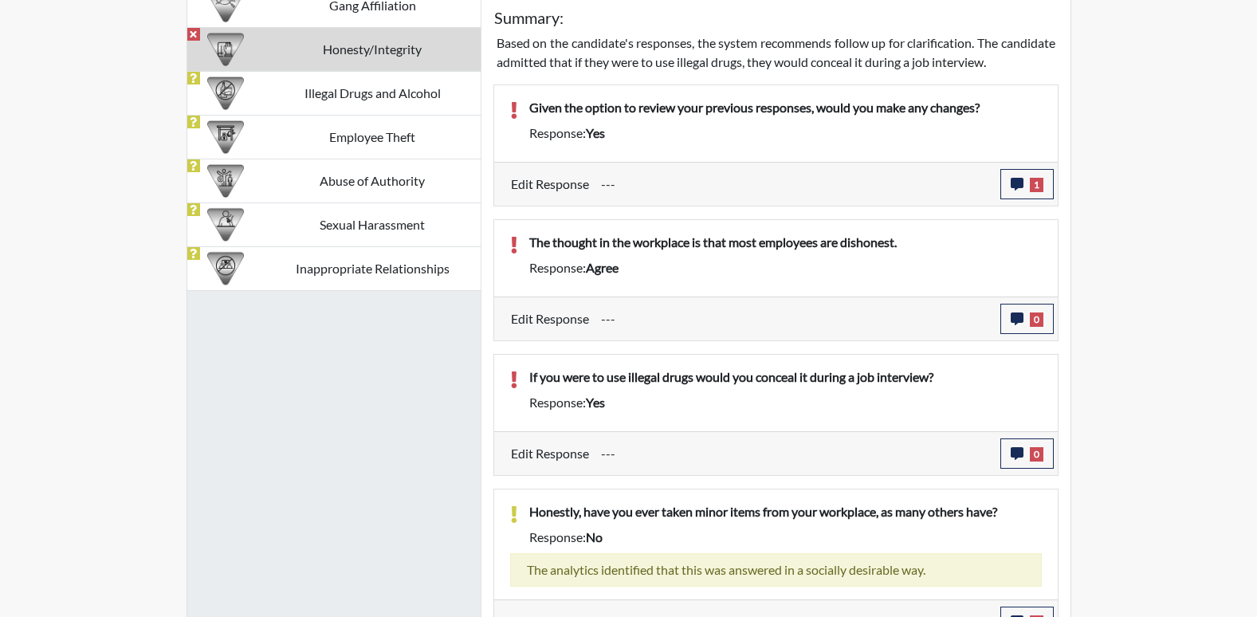
scroll to position [1048, 0]
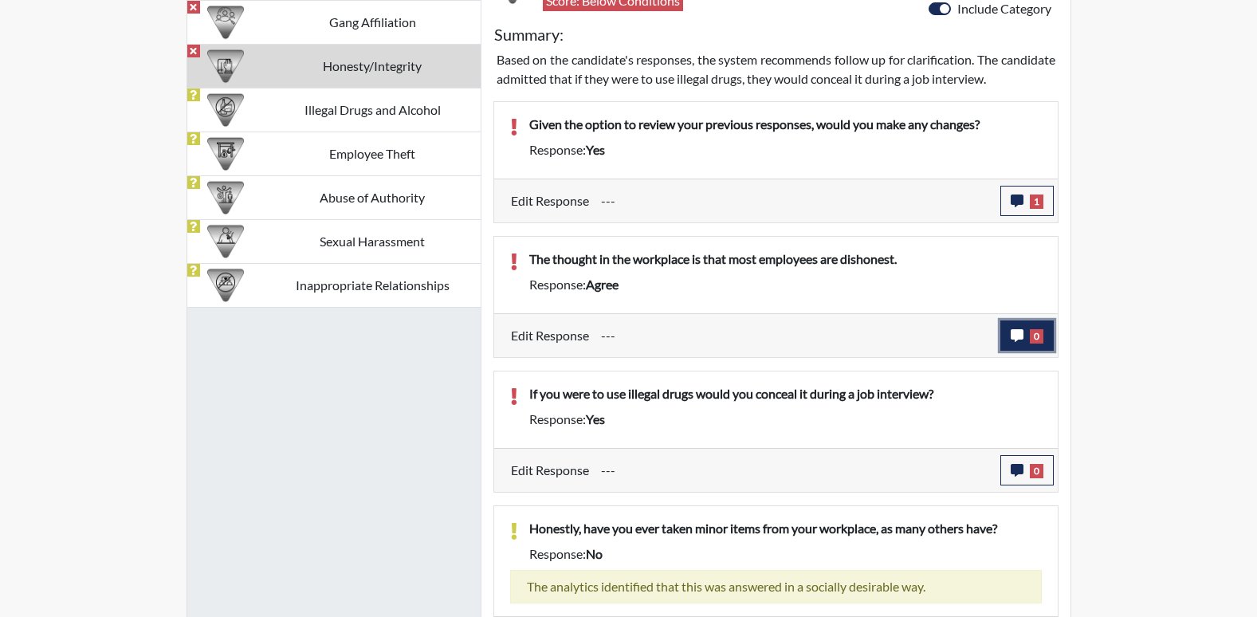
click at [1036, 334] on span "0" at bounding box center [1037, 336] width 14 height 14
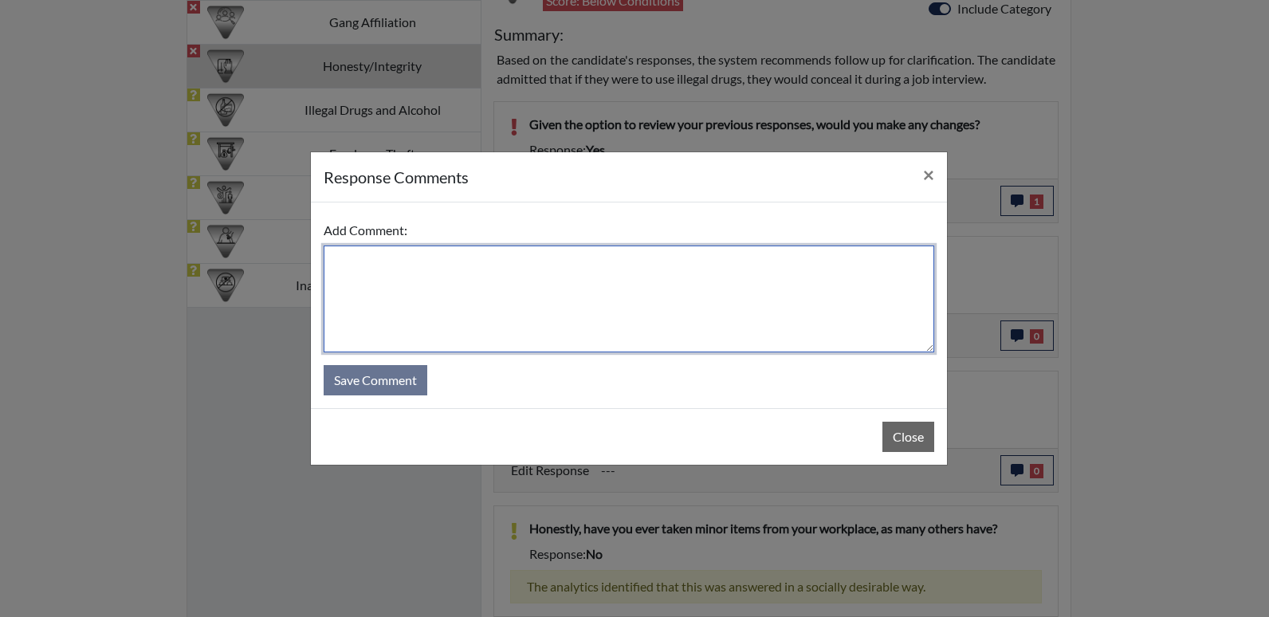
click at [406, 277] on textarea at bounding box center [629, 298] width 610 height 107
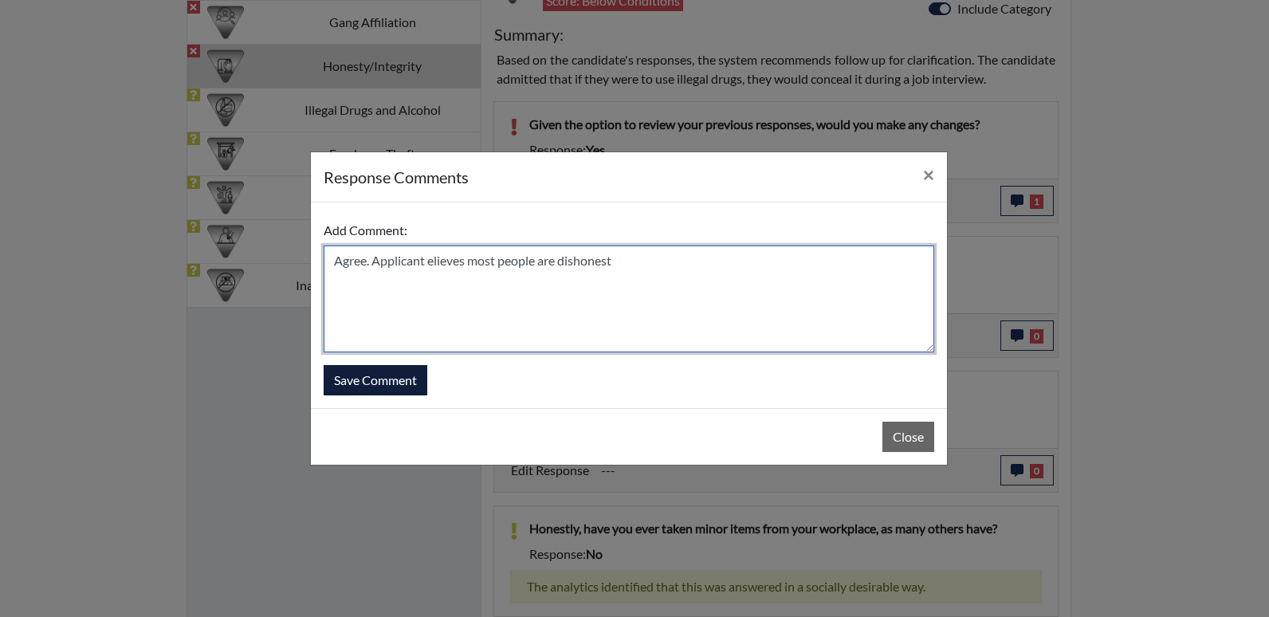
type textarea "Agree. Applicant elieves most people are dishonest"
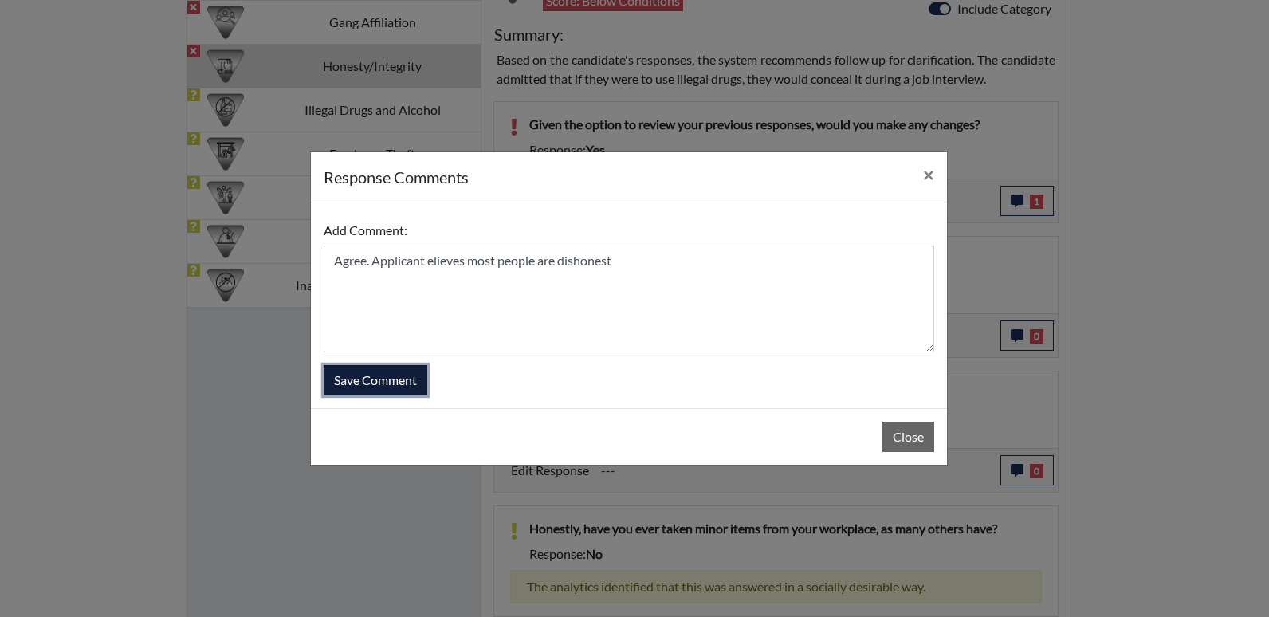
click at [343, 375] on button "Save Comment" at bounding box center [376, 380] width 104 height 30
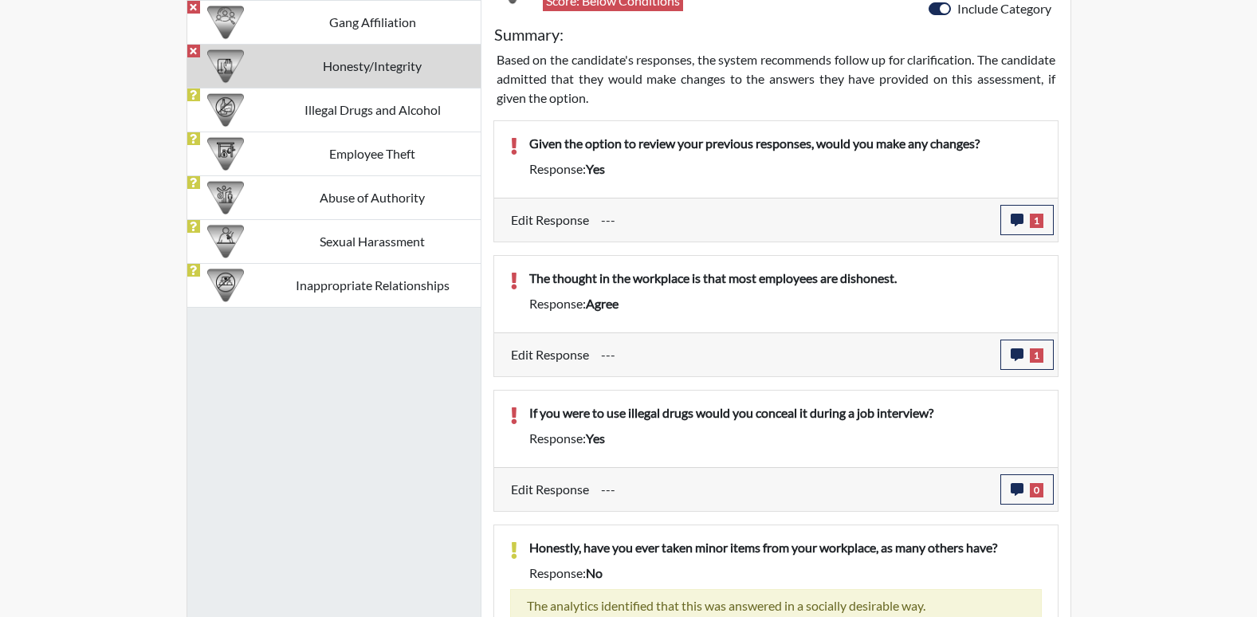
scroll to position [265, 662]
click at [1018, 495] on icon "button" at bounding box center [1016, 489] width 13 height 13
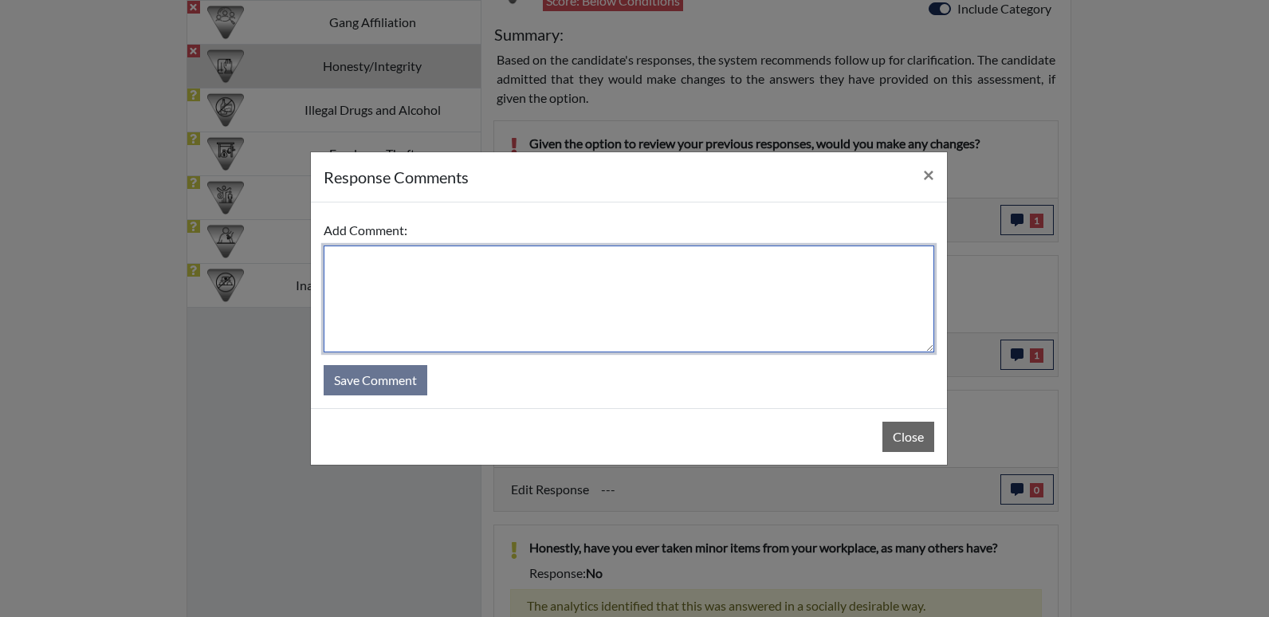
click at [350, 279] on textarea at bounding box center [629, 298] width 610 height 107
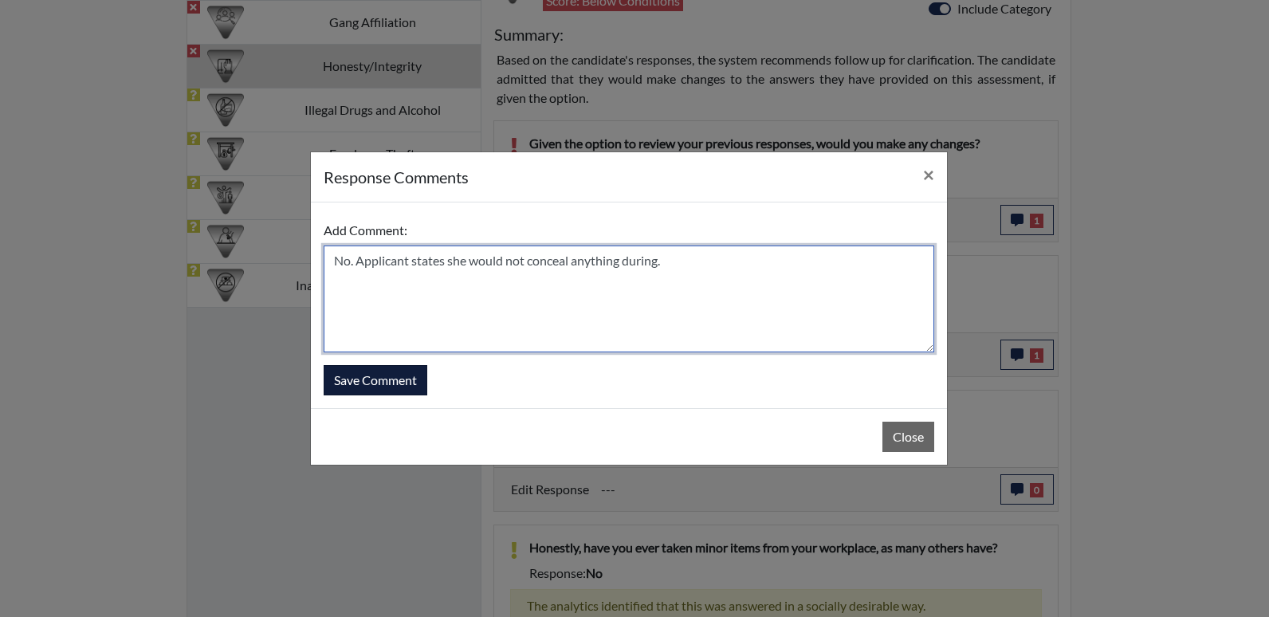
type textarea "No. Applicant states she would not conceal anything during."
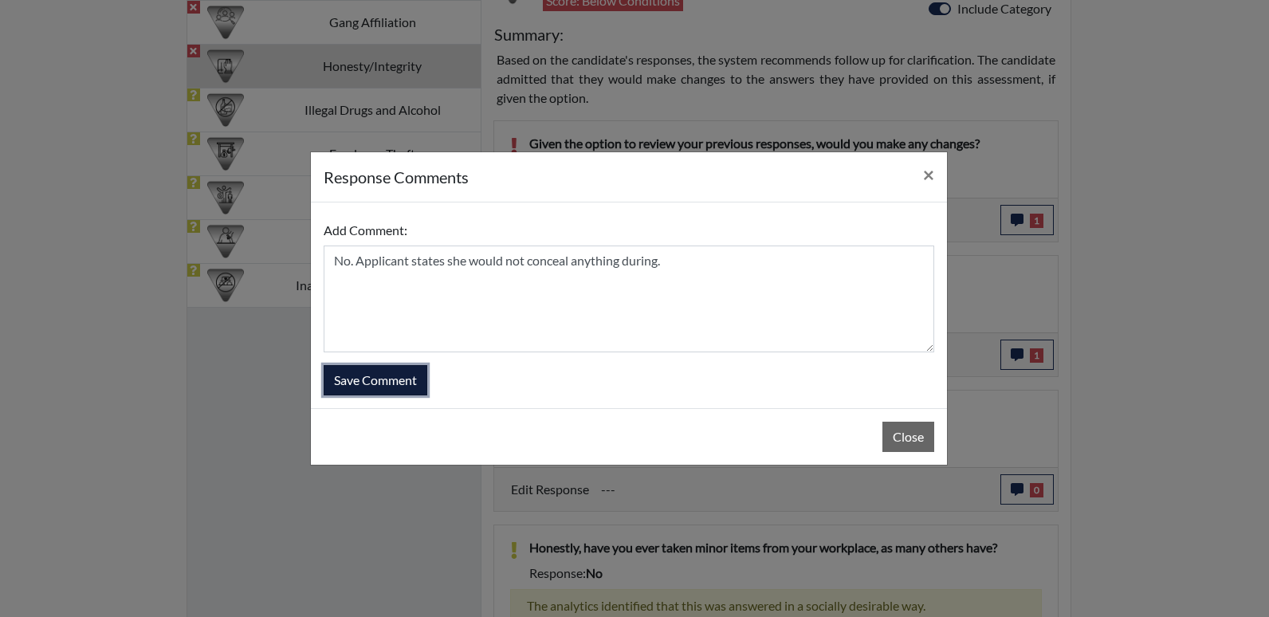
click at [351, 382] on button "Save Comment" at bounding box center [376, 380] width 104 height 30
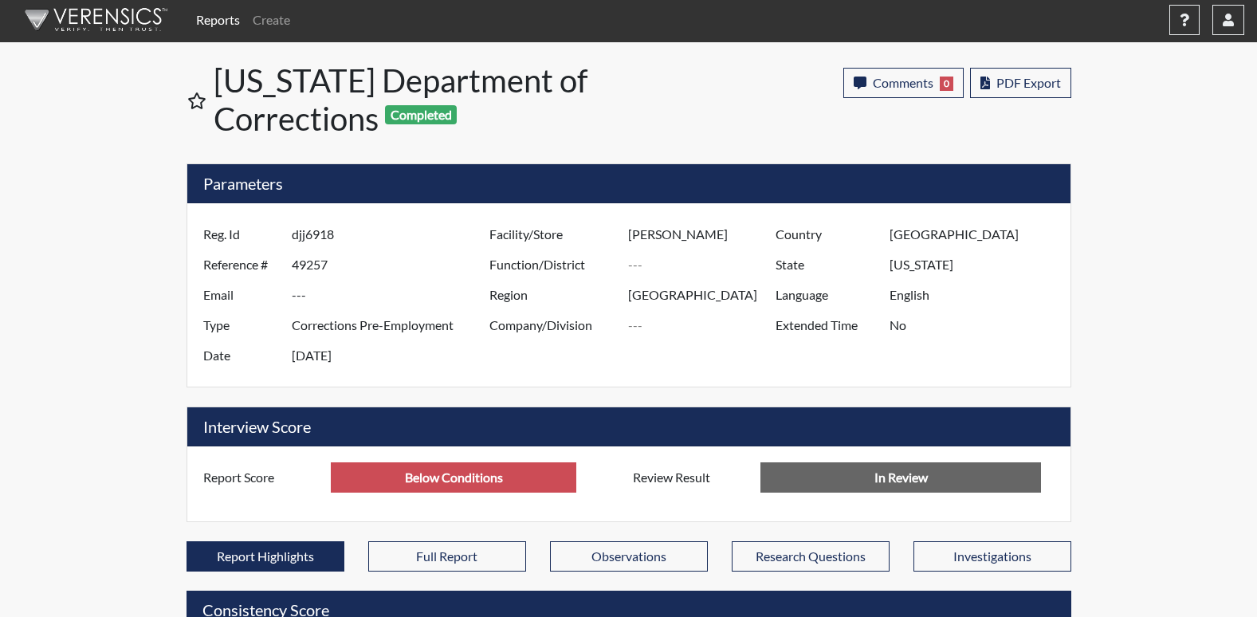
scroll to position [0, 0]
